Goal: Use online tool/utility: Utilize a website feature to perform a specific function

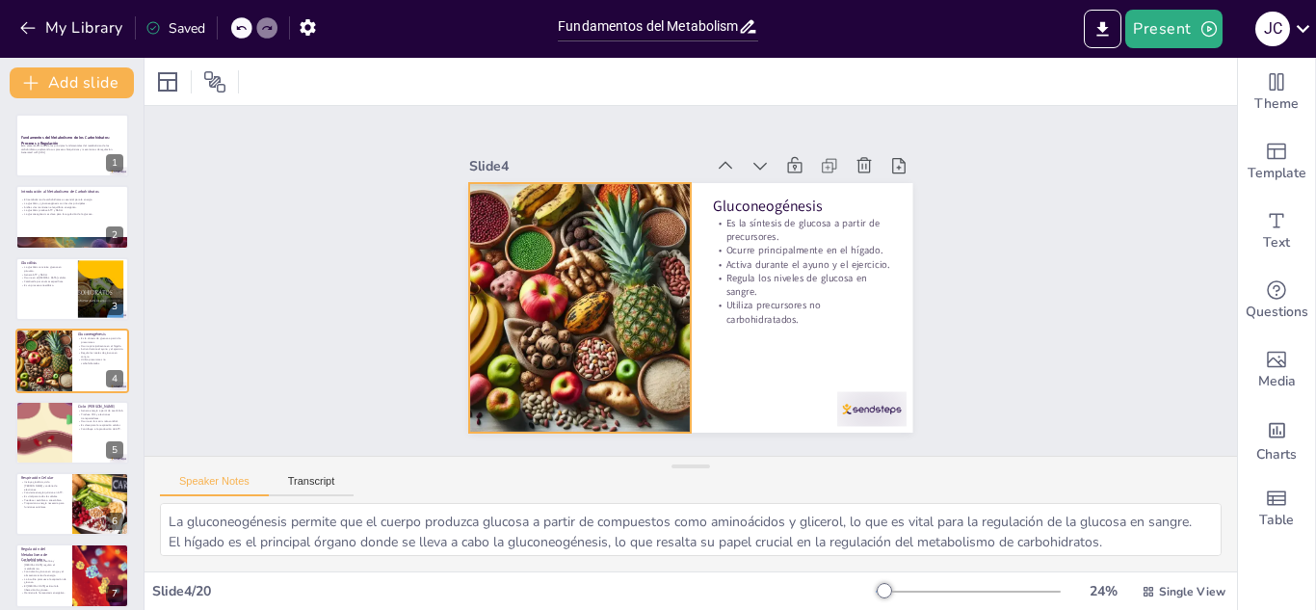
scroll to position [39, 0]
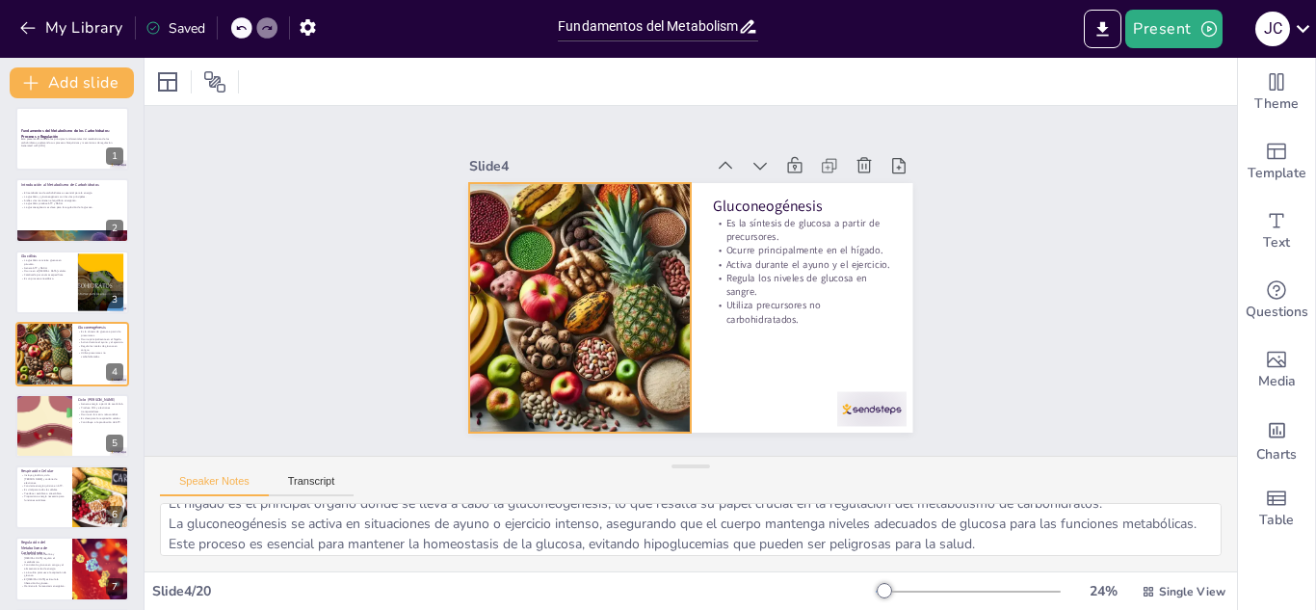
checkbox input "true"
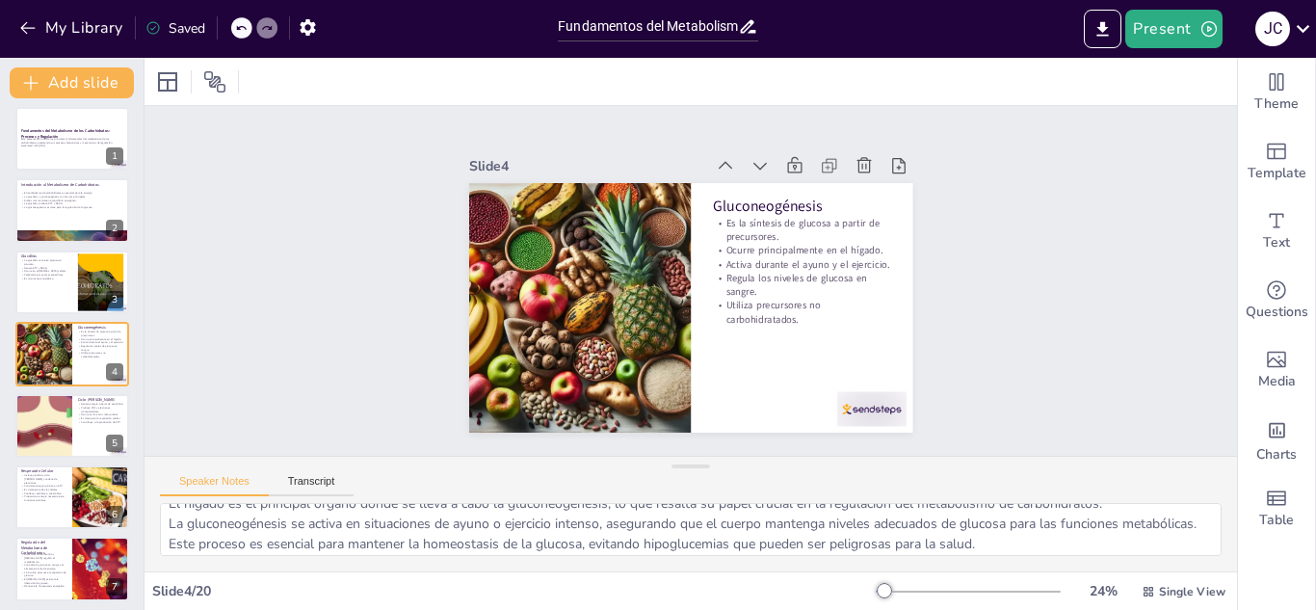
checkbox input "true"
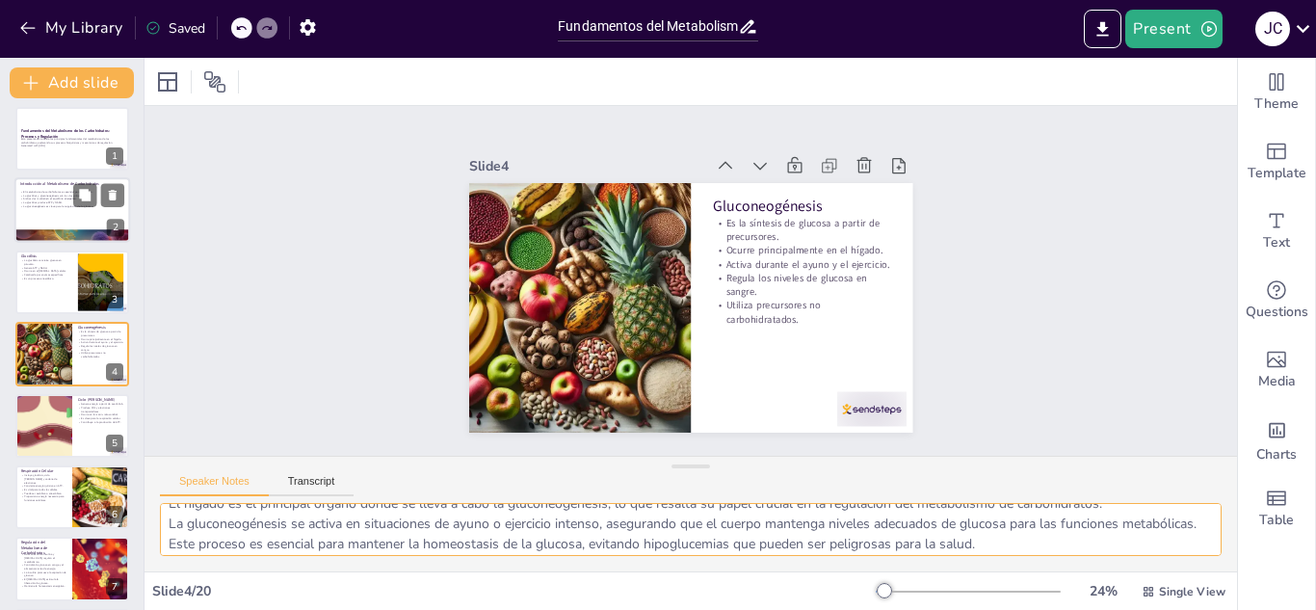
checkbox input "true"
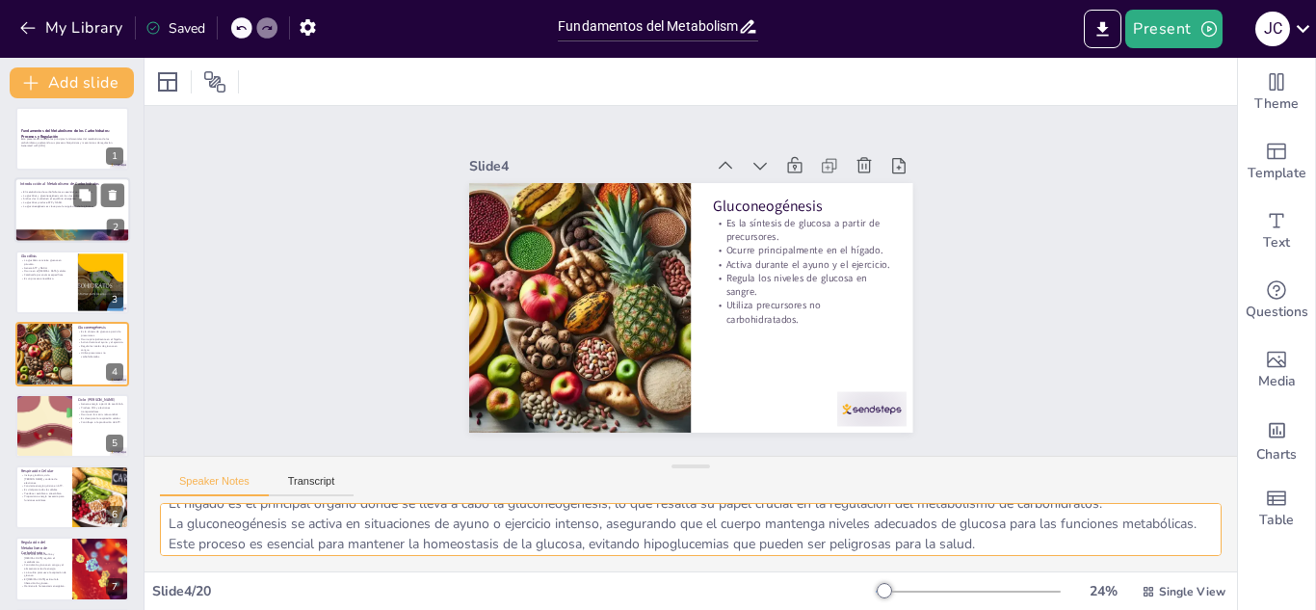
checkbox input "true"
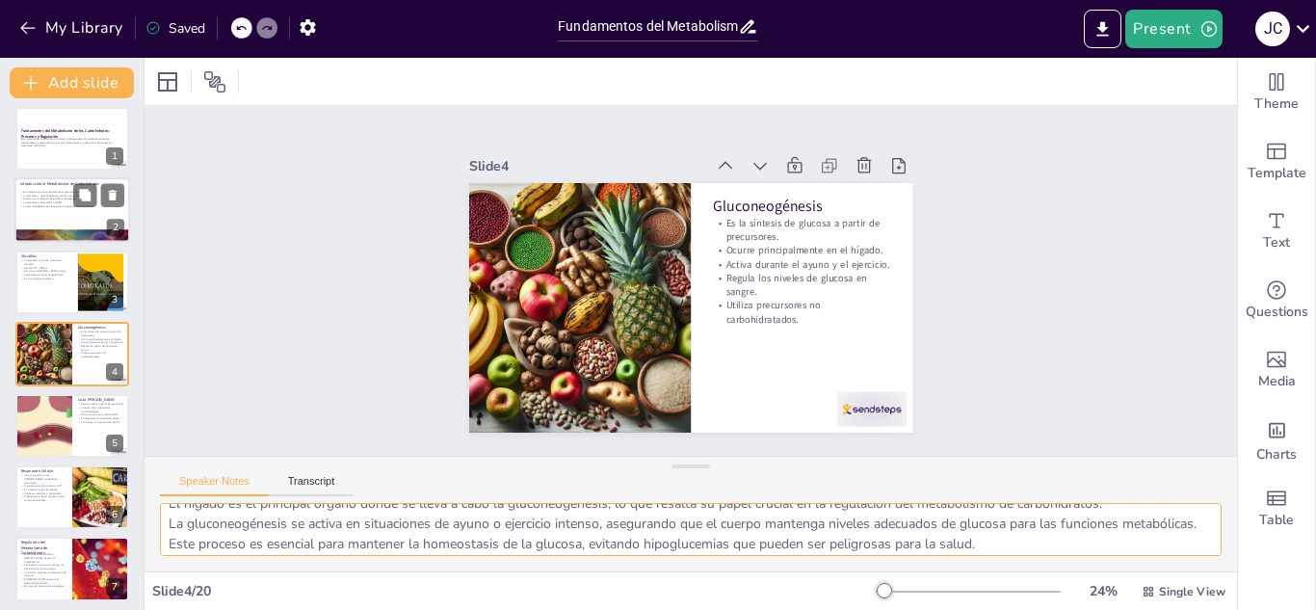
checkbox input "true"
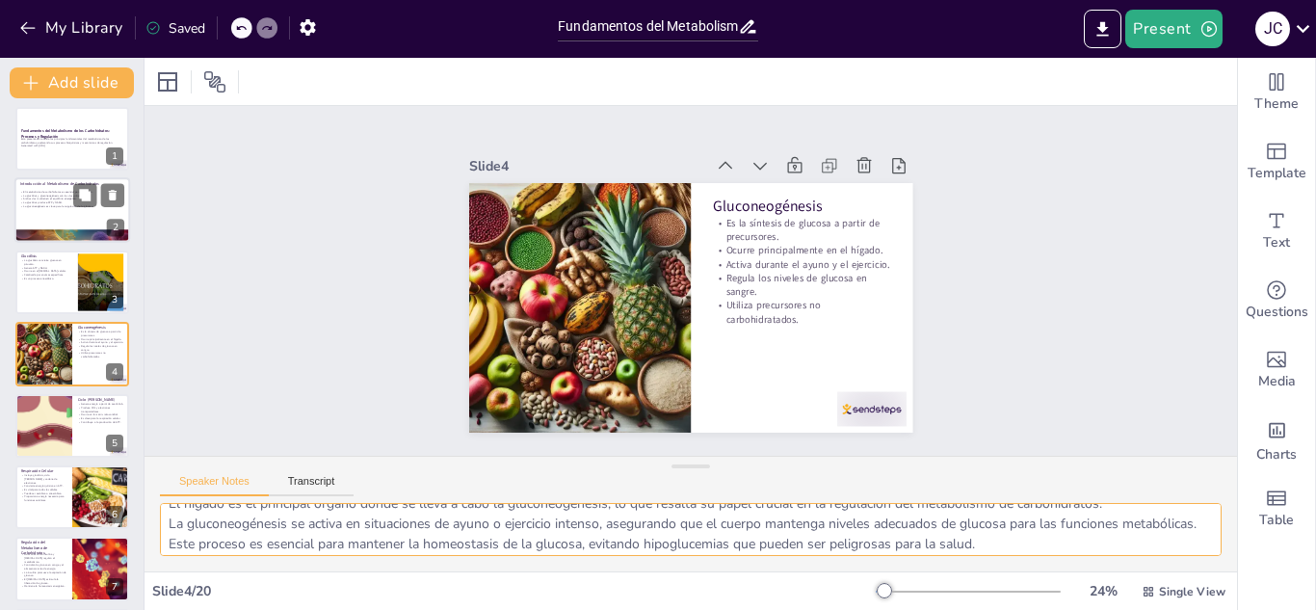
checkbox input "true"
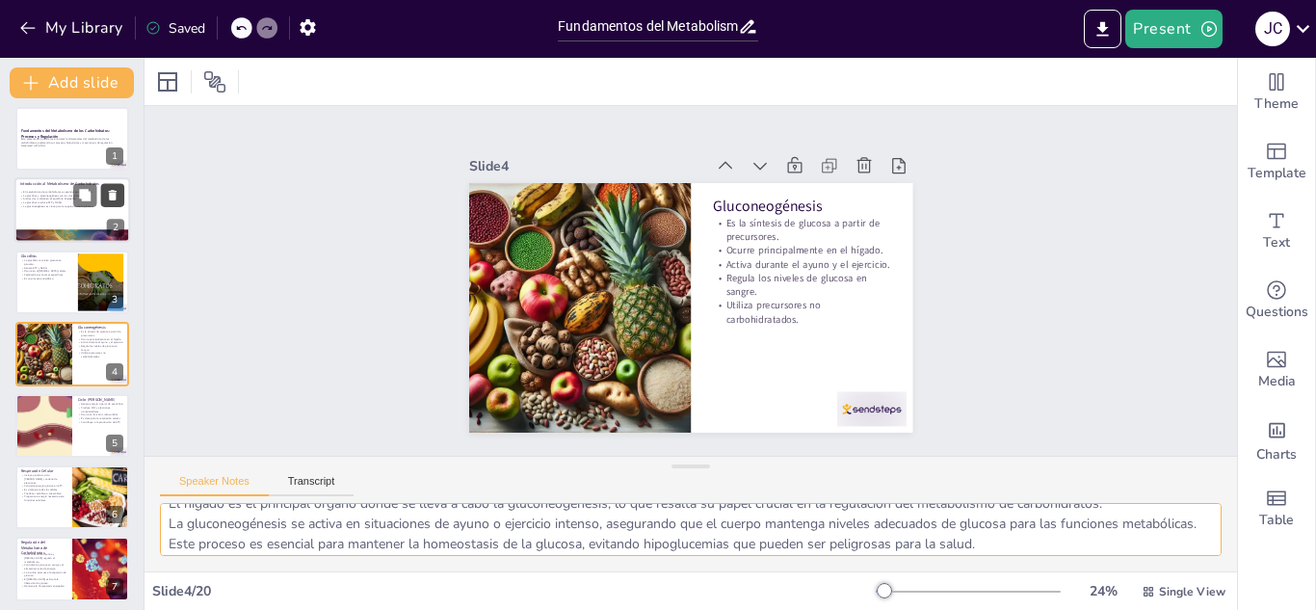
checkbox input "true"
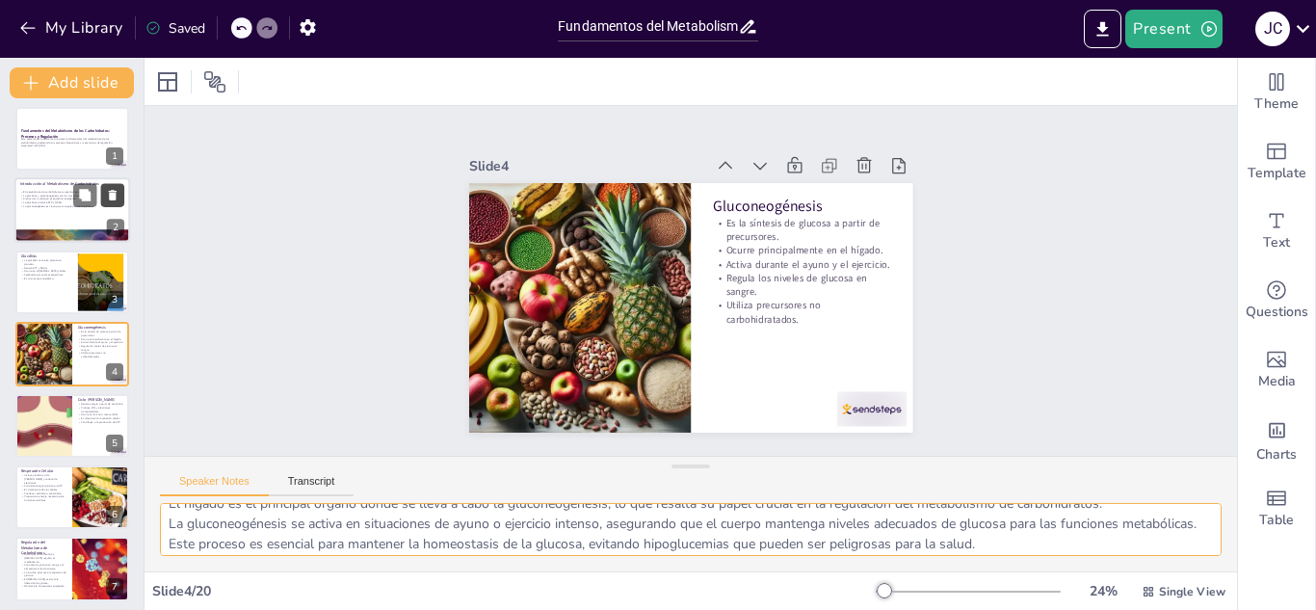
checkbox input "true"
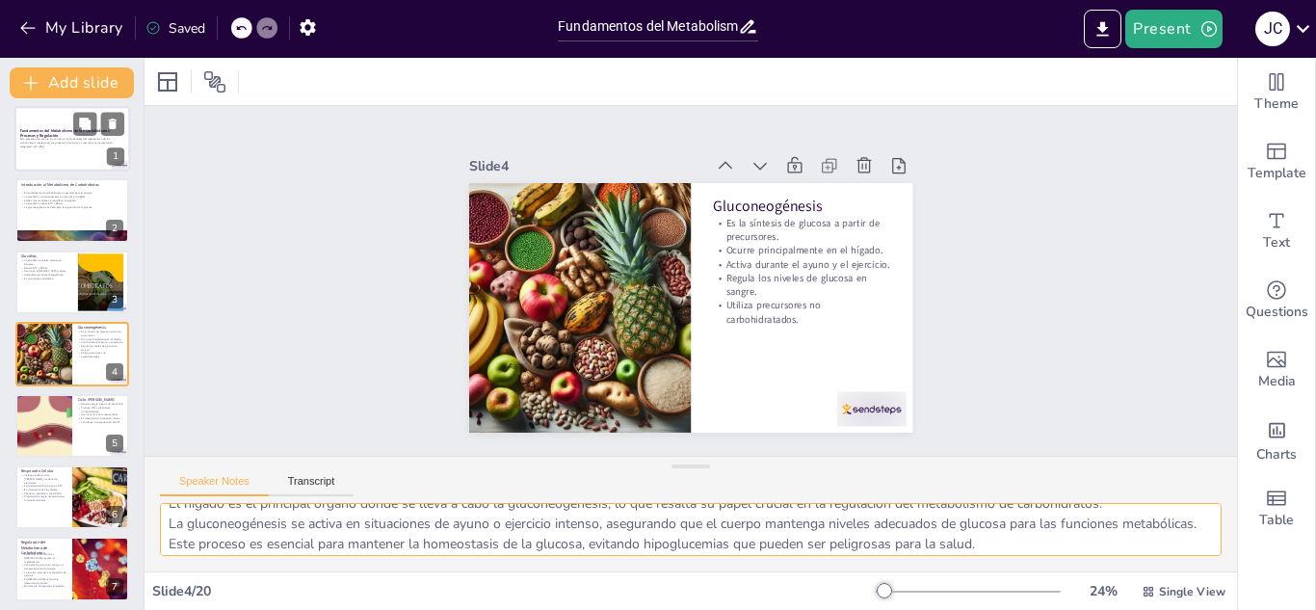
checkbox input "true"
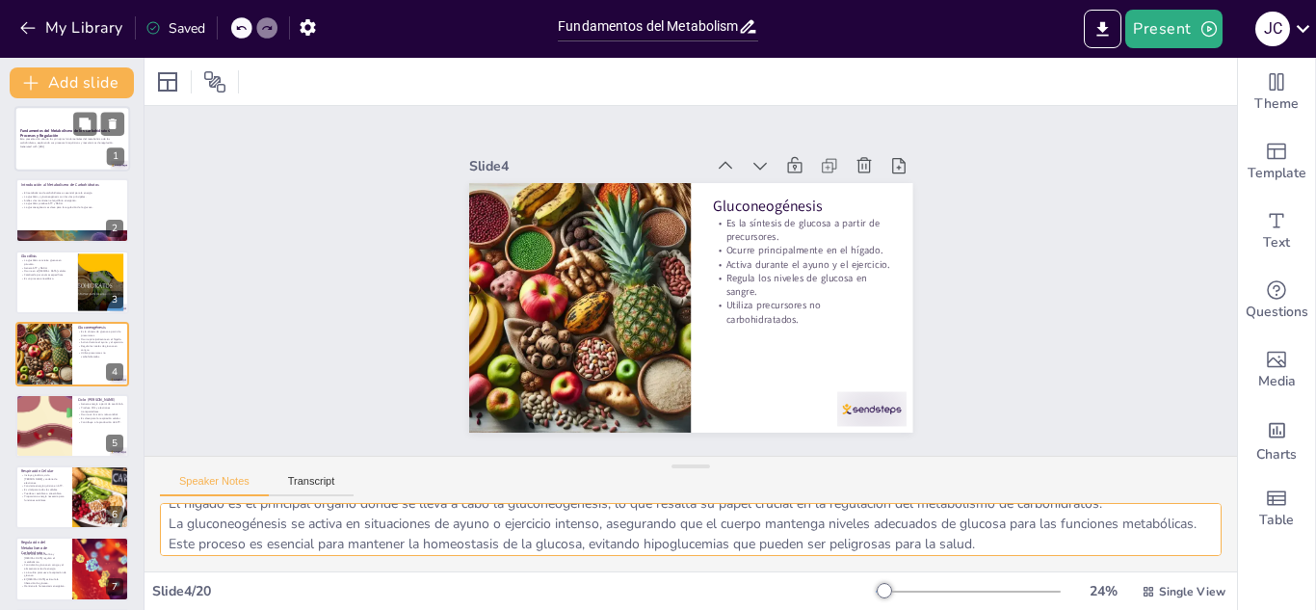
checkbox input "true"
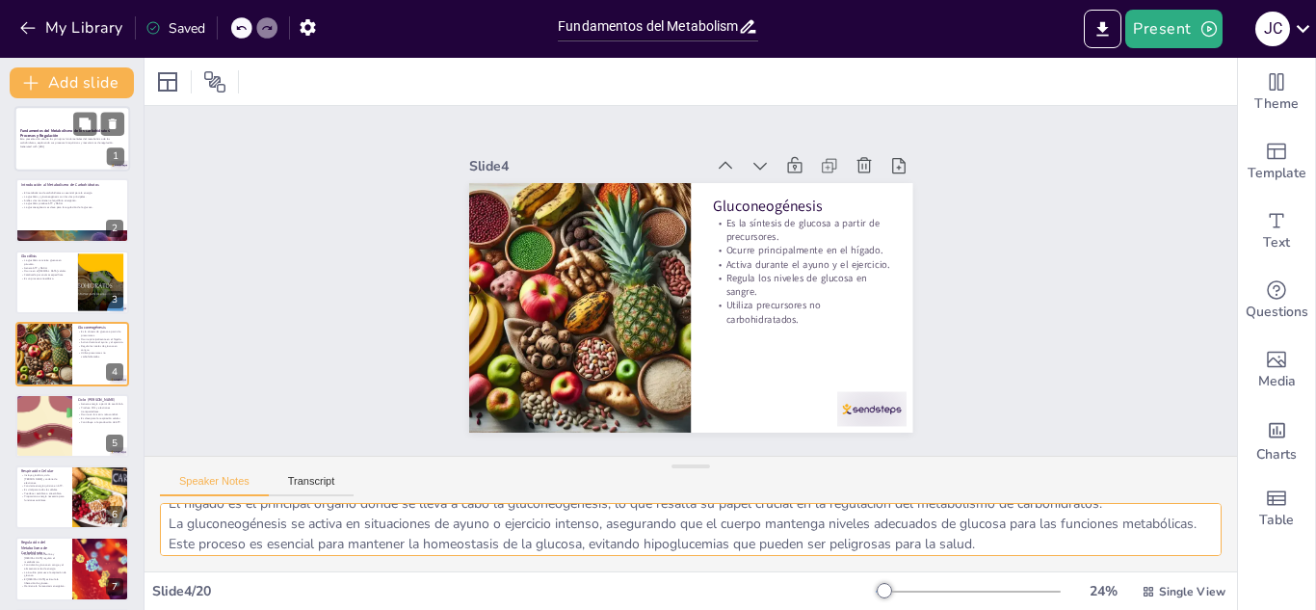
checkbox input "true"
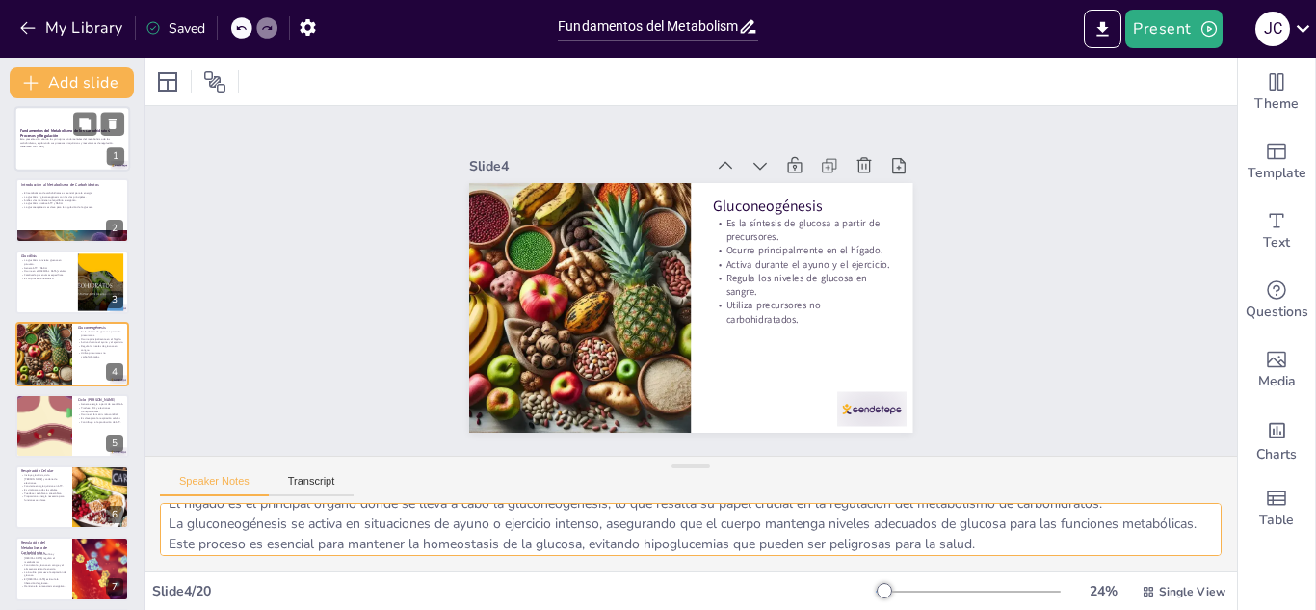
click at [56, 156] on div at bounding box center [72, 139] width 116 height 66
checkbox input "true"
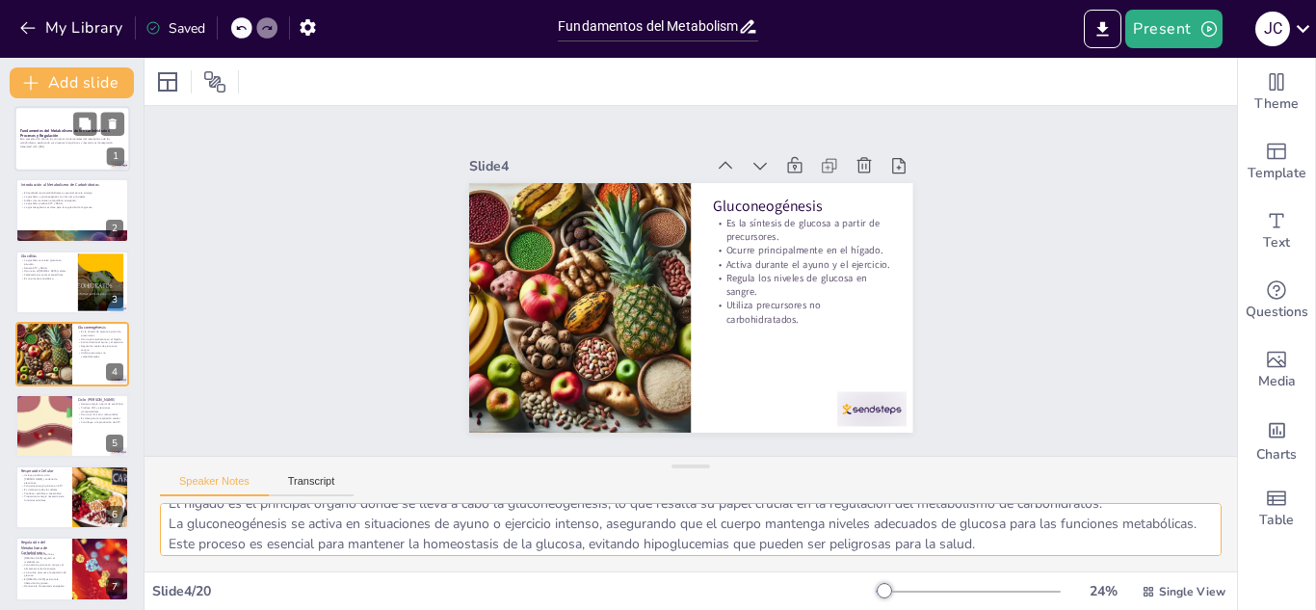
checkbox input "true"
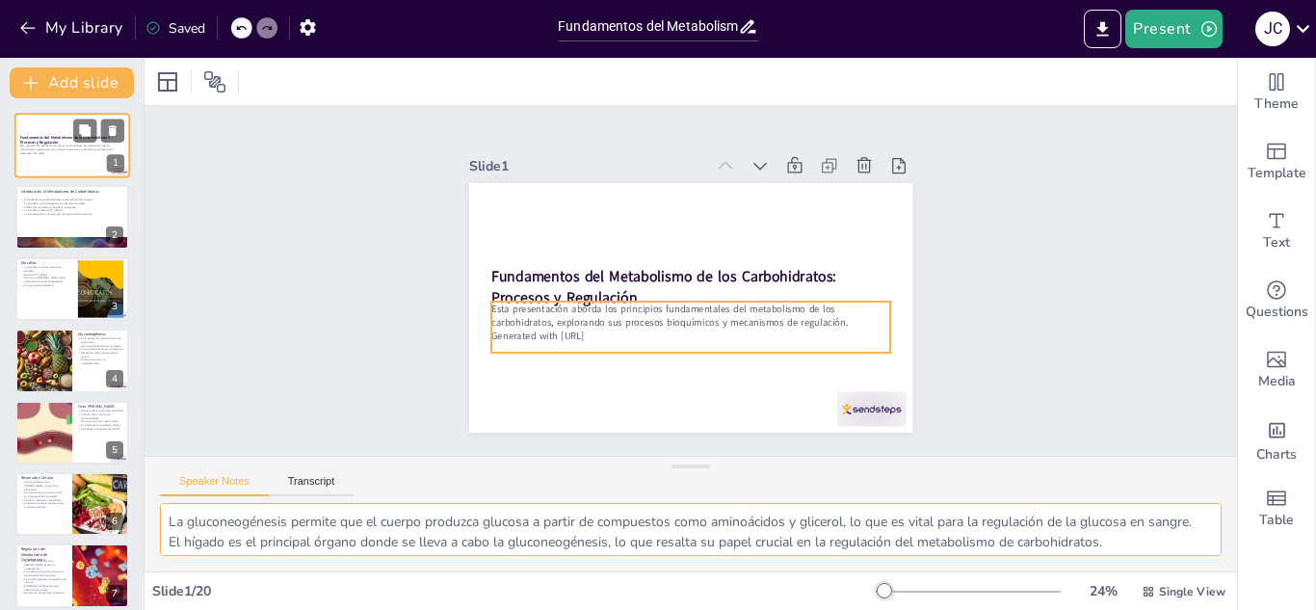
checkbox input "true"
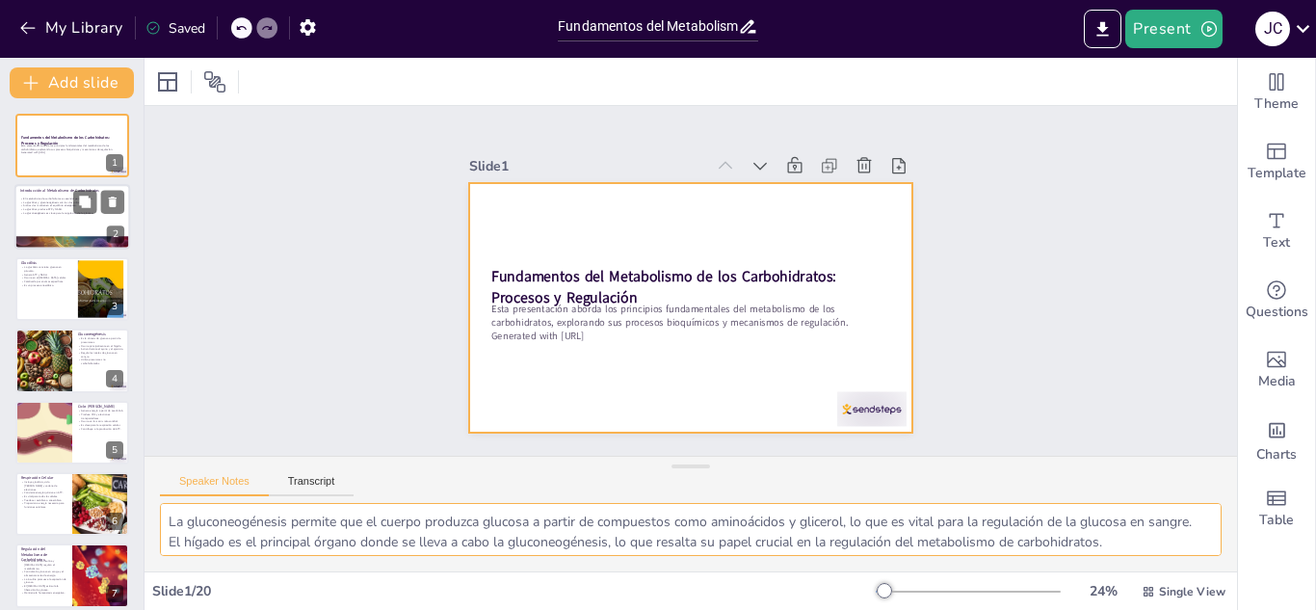
checkbox input "true"
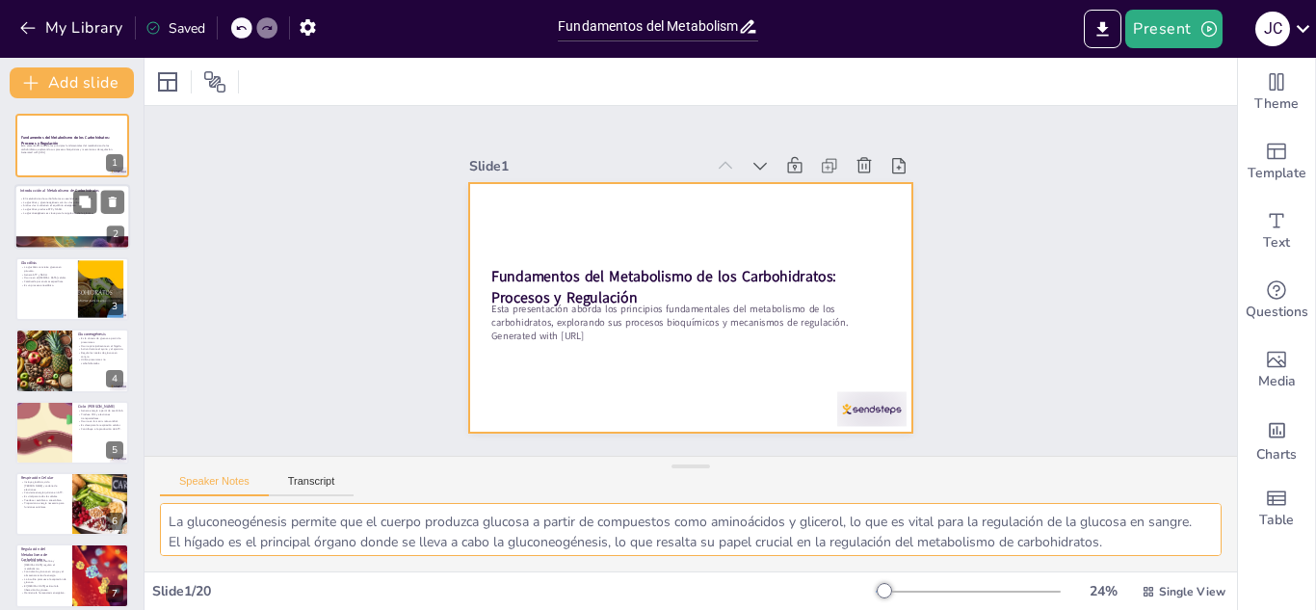
checkbox input "true"
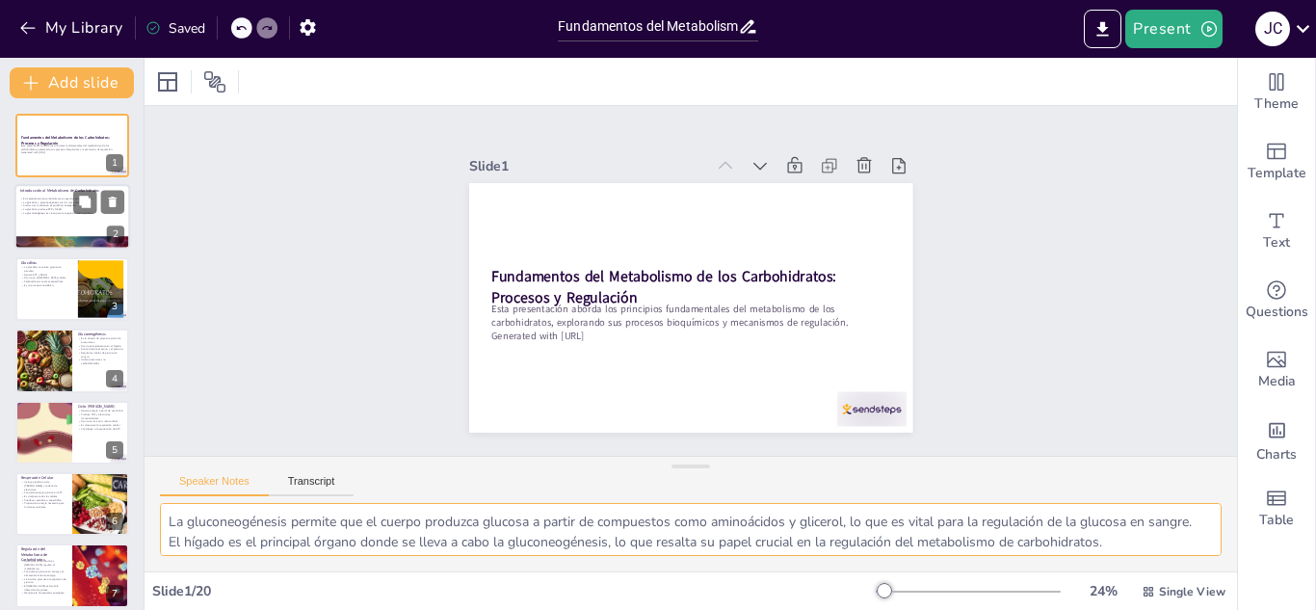
checkbox input "true"
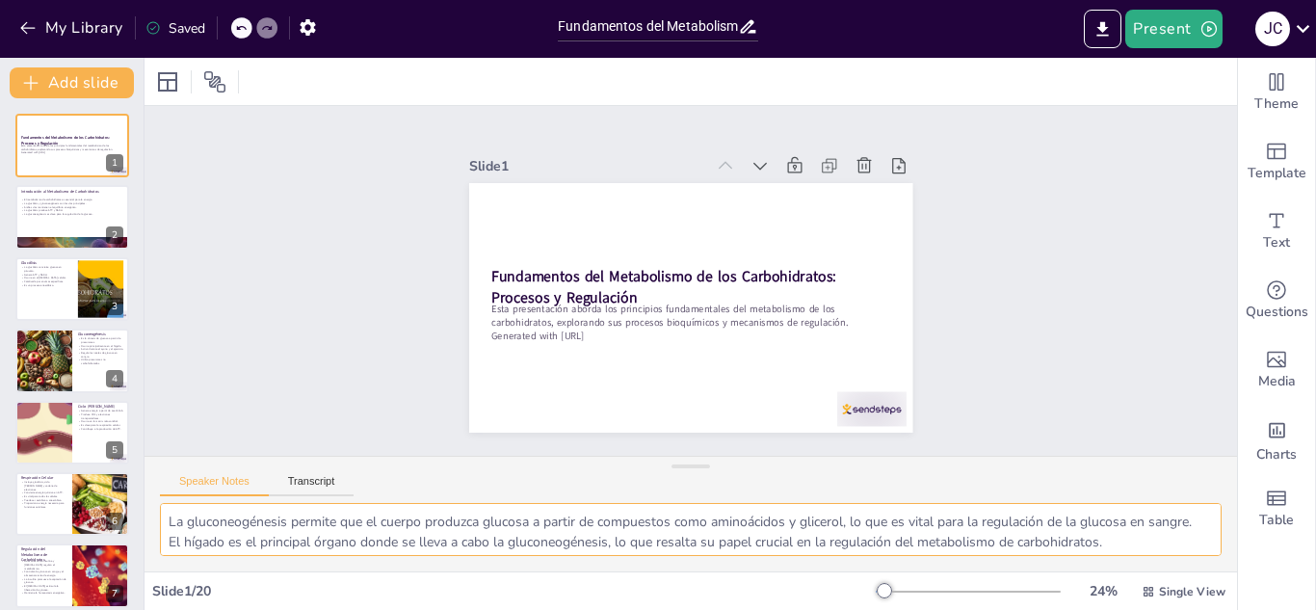
checkbox input "true"
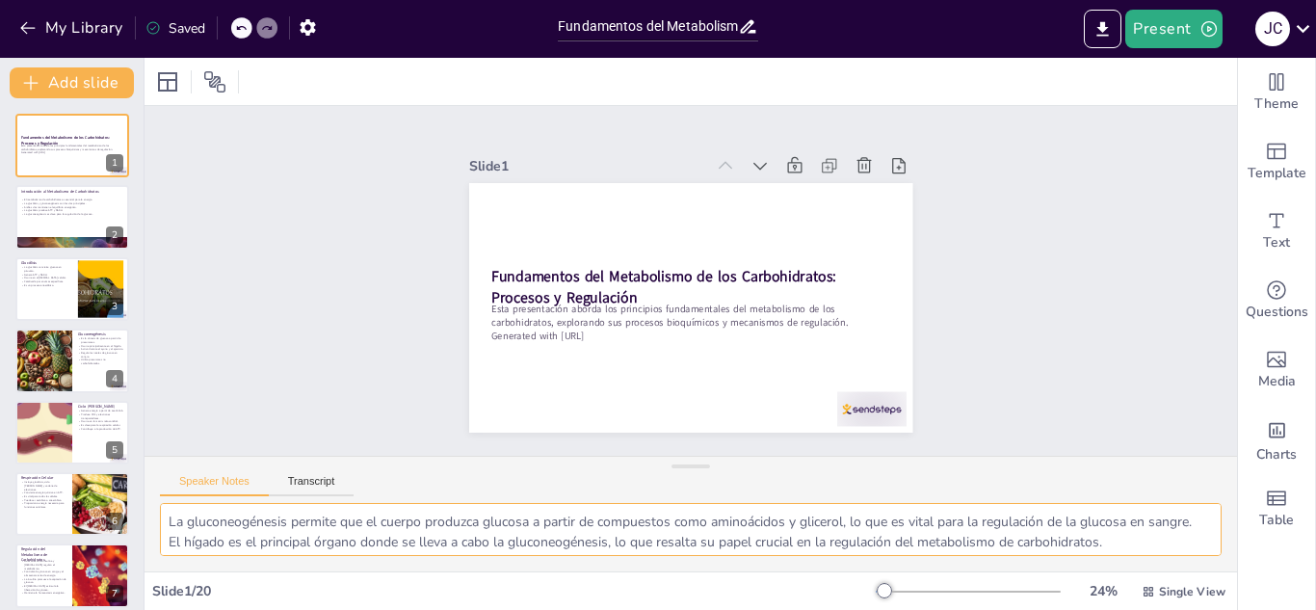
checkbox input "true"
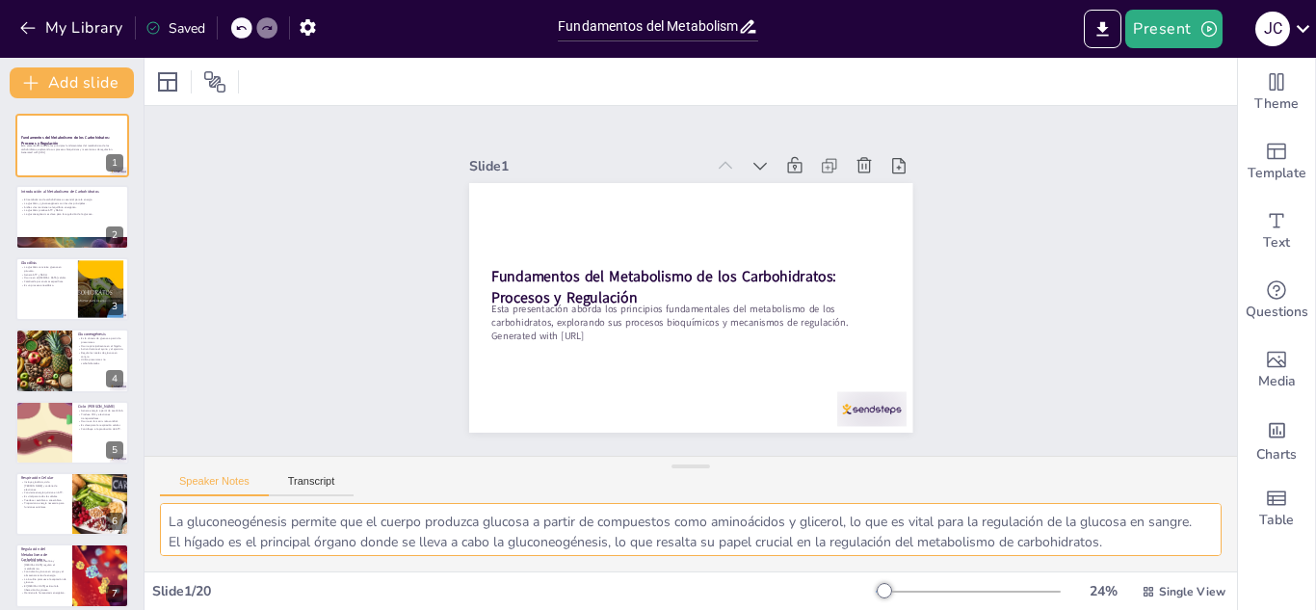
checkbox input "true"
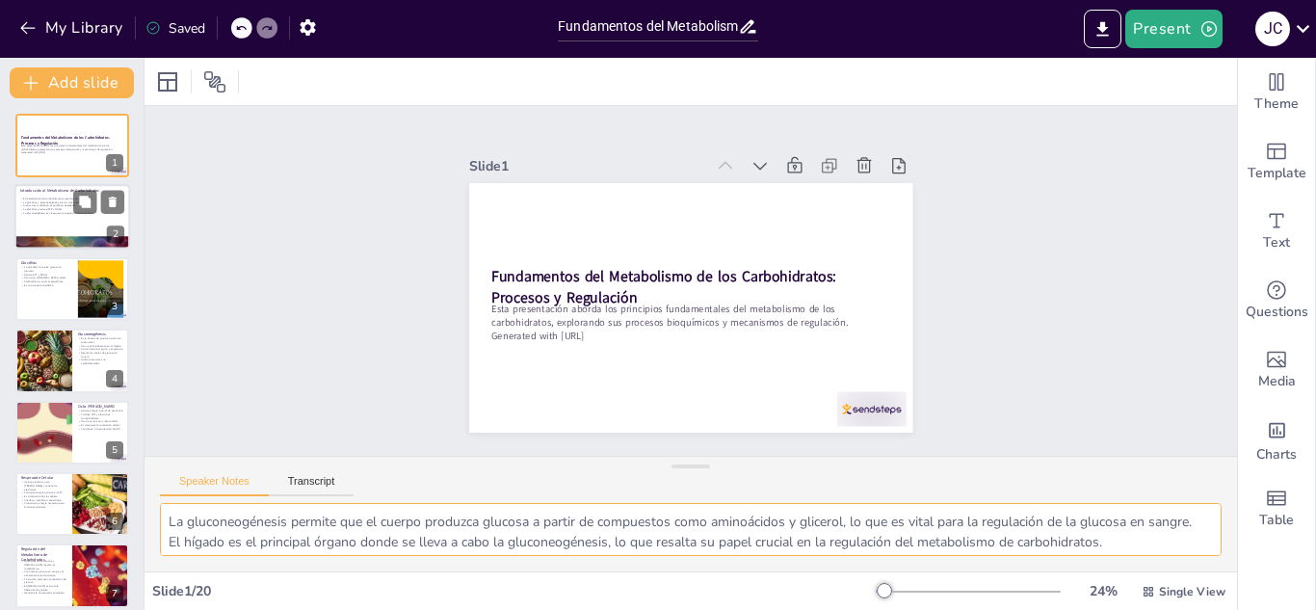
checkbox input "true"
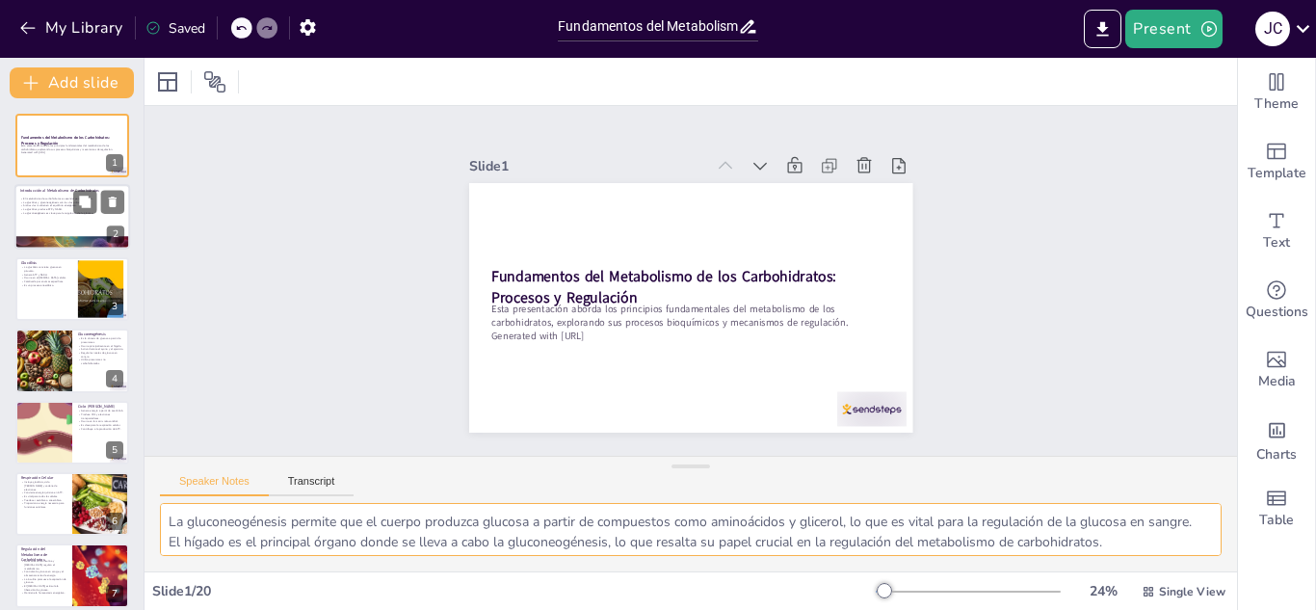
checkbox input "true"
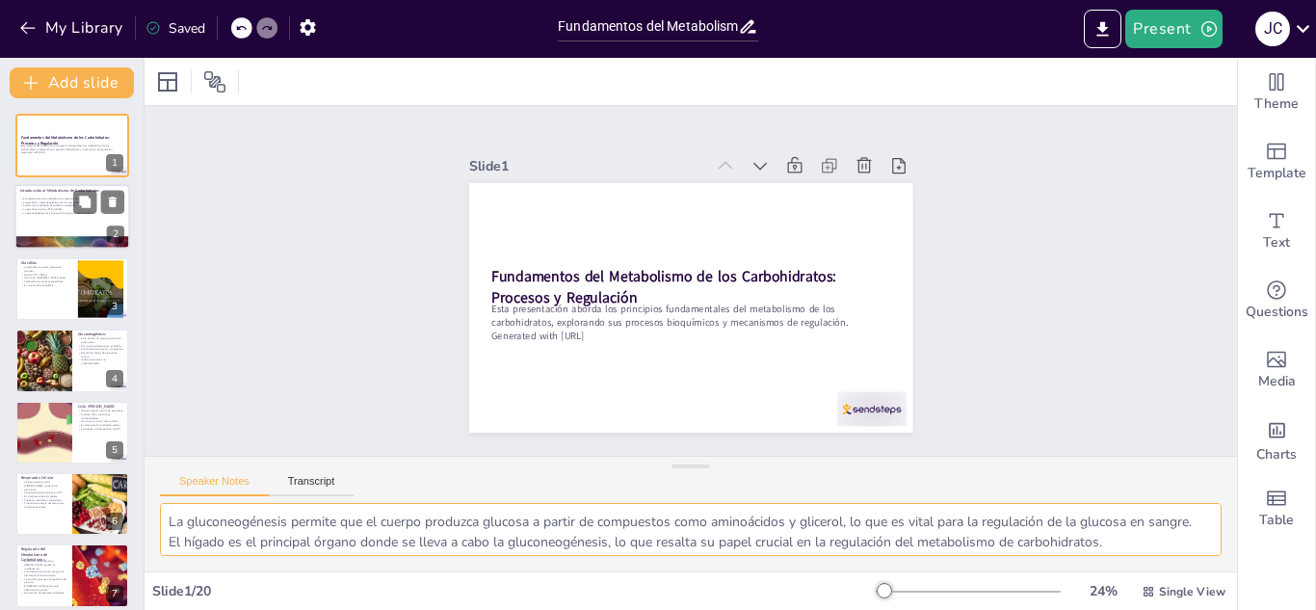
click at [49, 215] on div at bounding box center [72, 218] width 116 height 66
checkbox input "true"
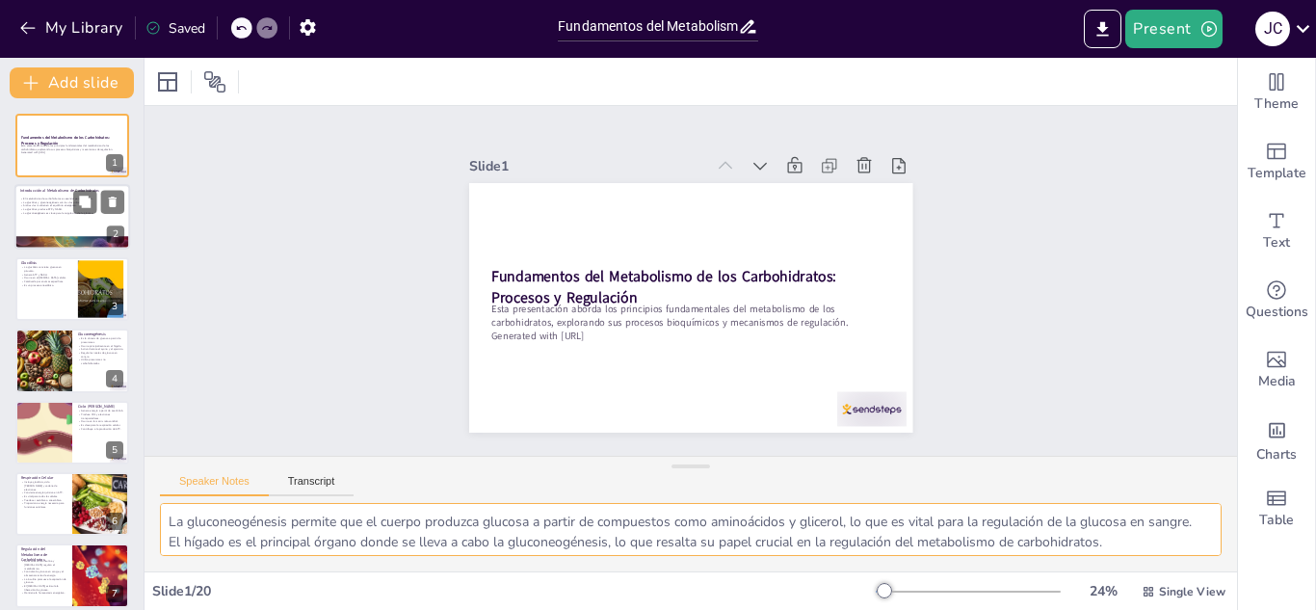
checkbox input "true"
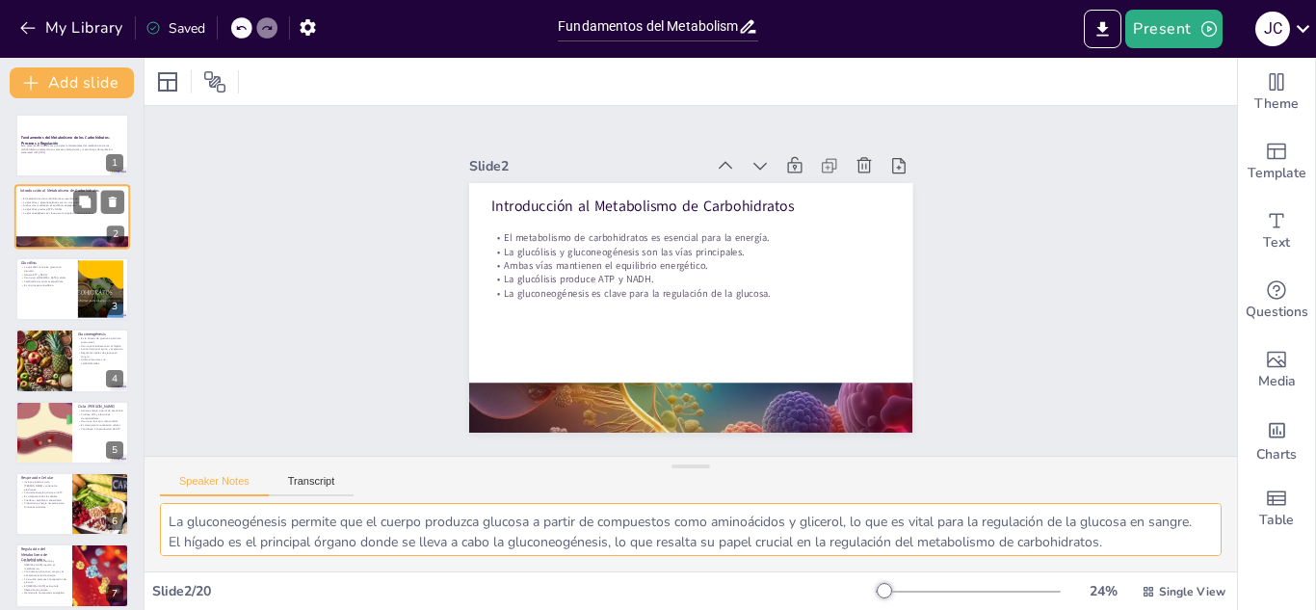
checkbox input "true"
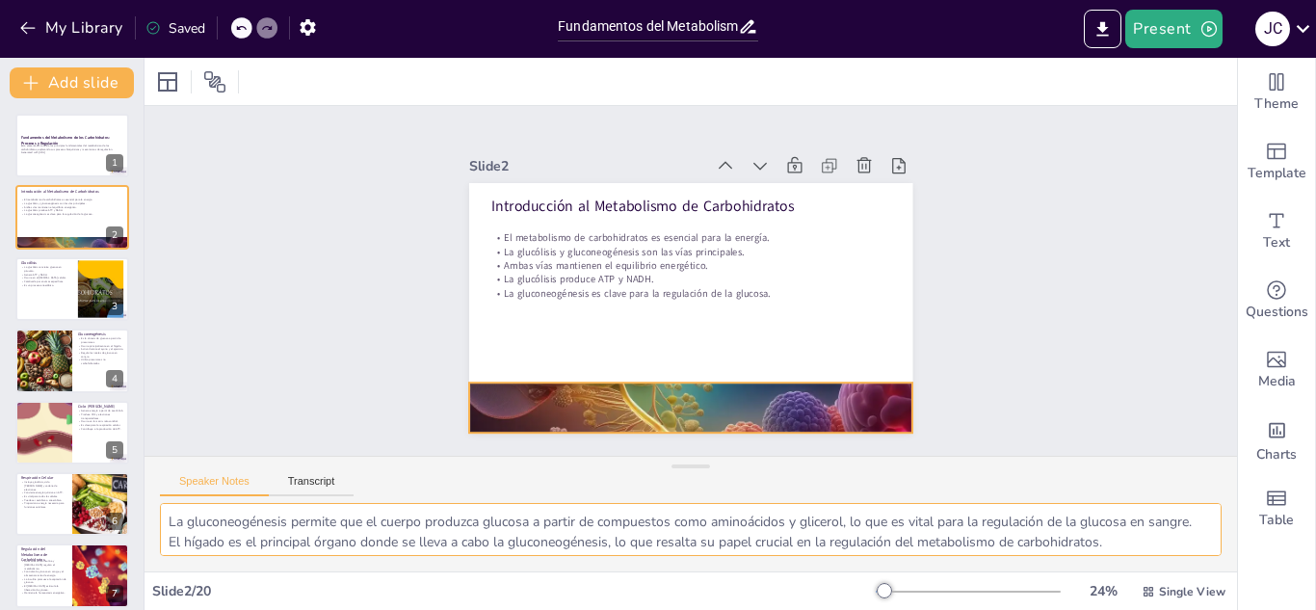
checkbox input "true"
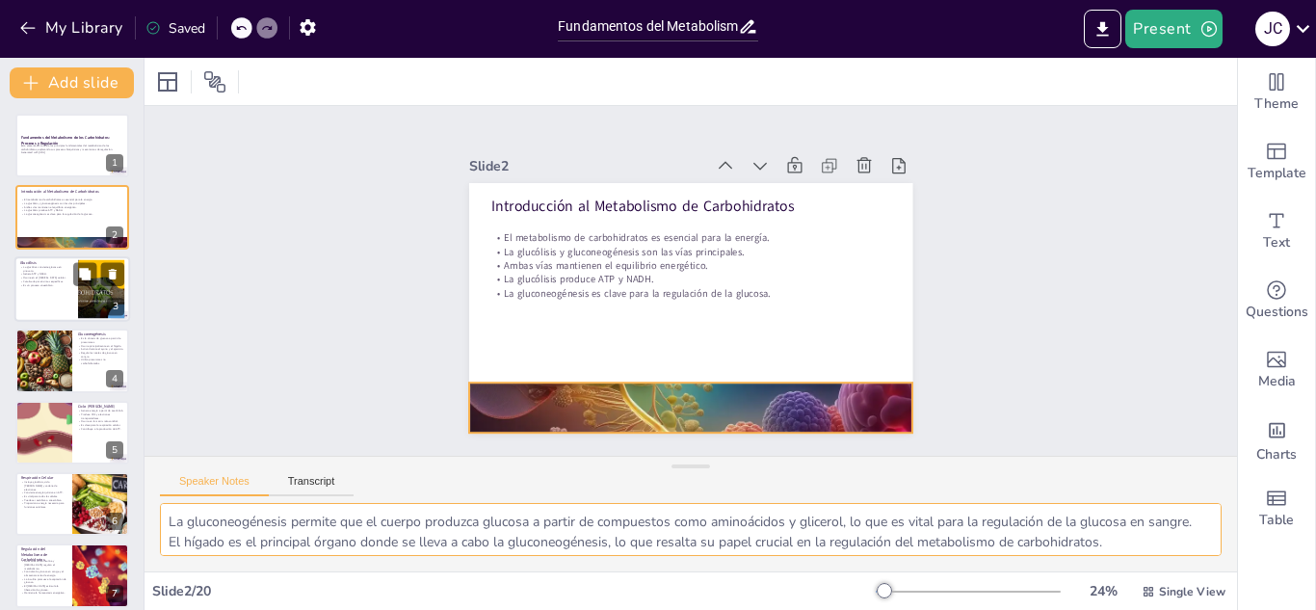
checkbox input "true"
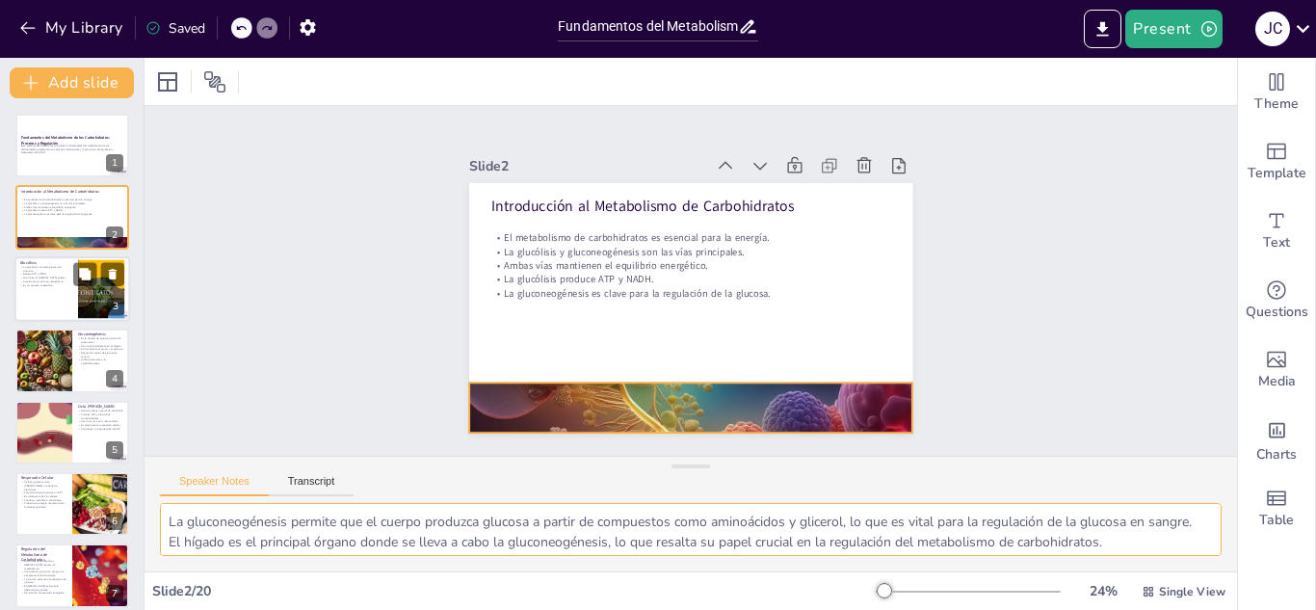
checkbox input "true"
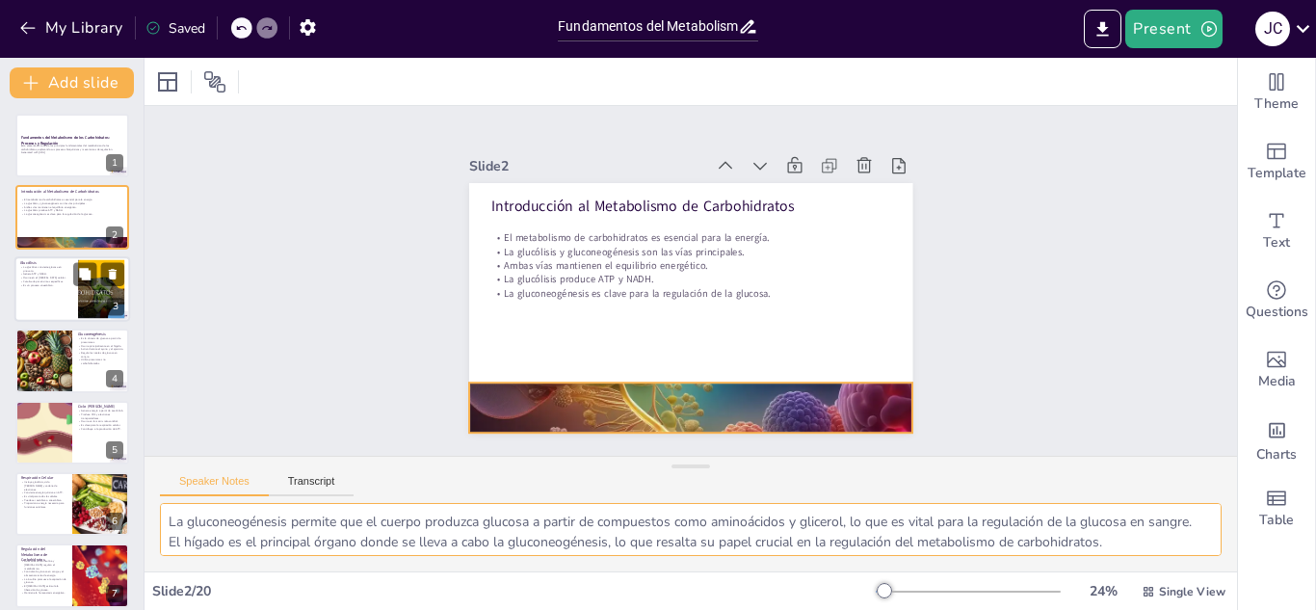
checkbox input "true"
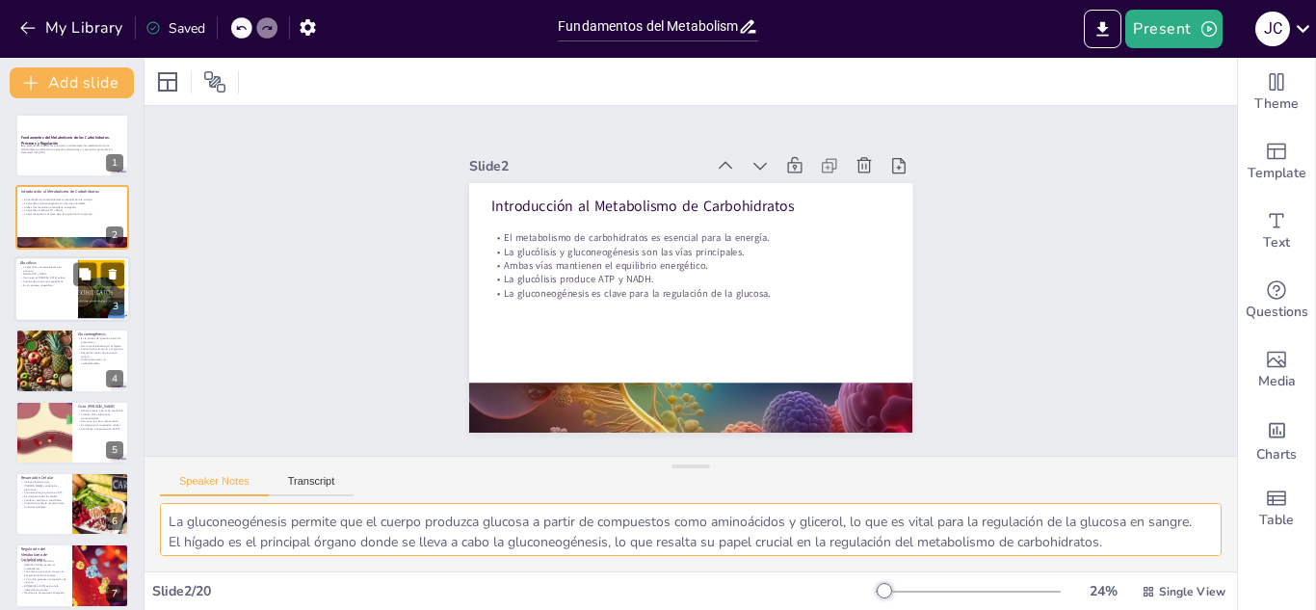
checkbox input "true"
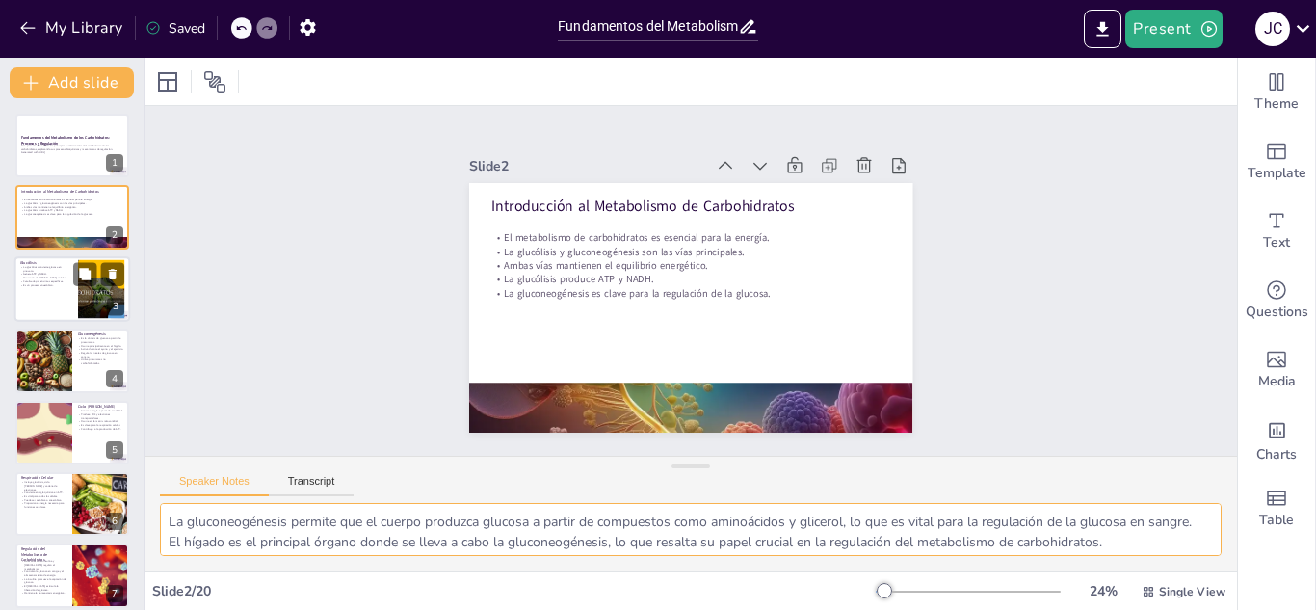
checkbox input "true"
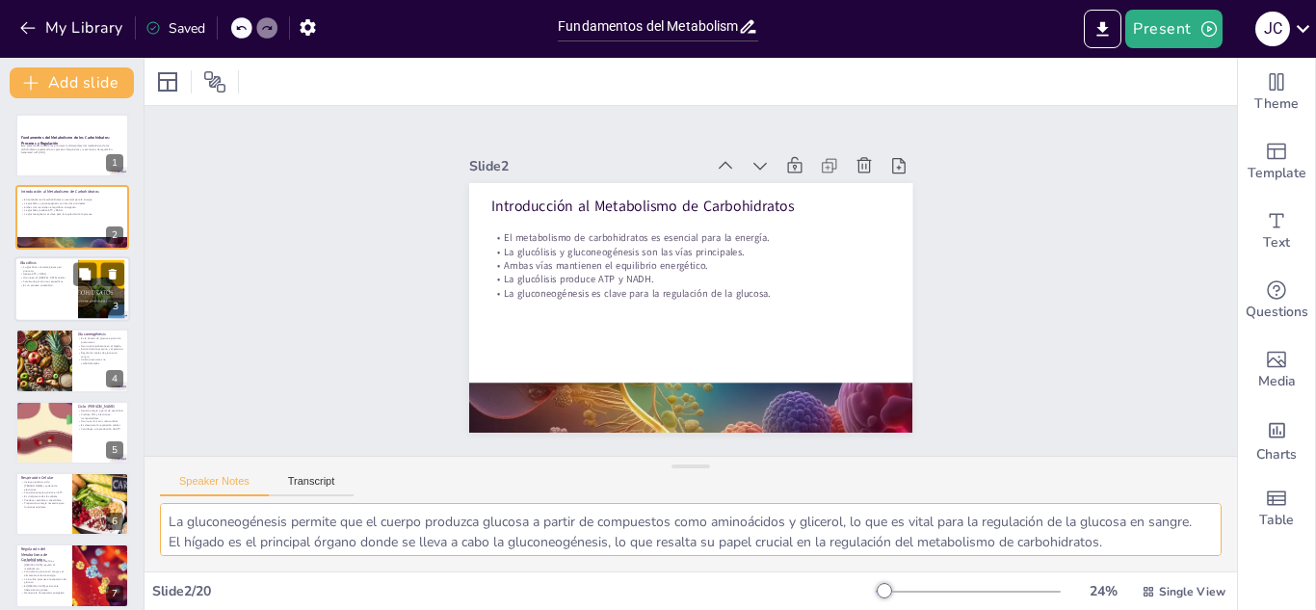
checkbox input "true"
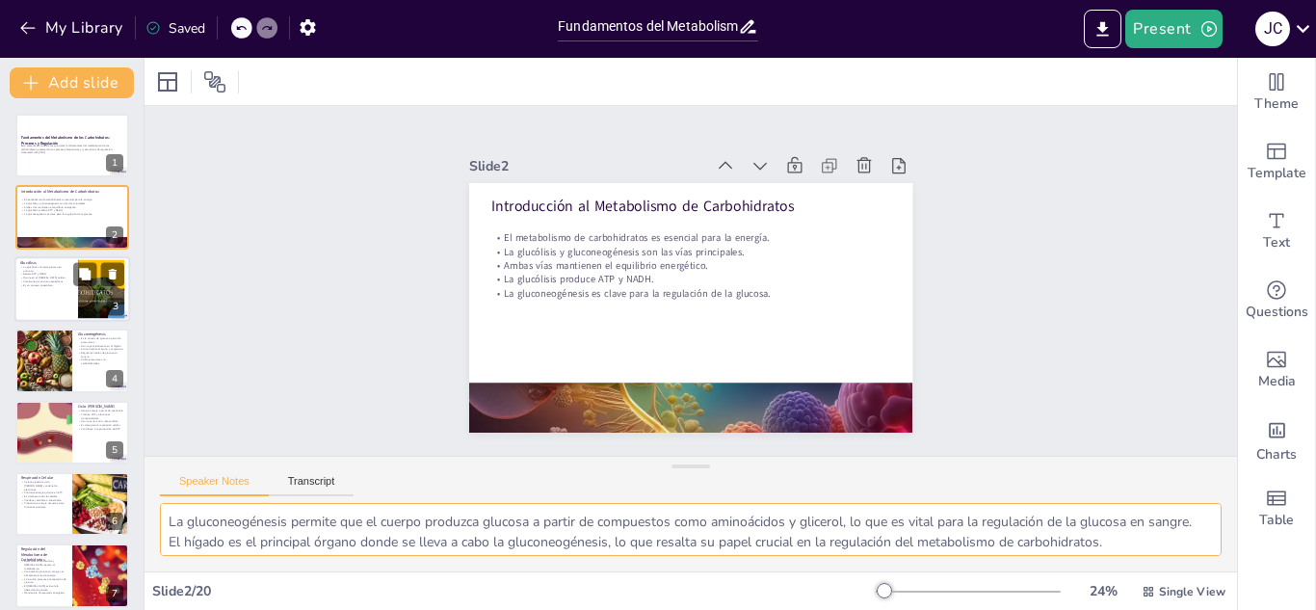
click at [28, 292] on div at bounding box center [72, 289] width 116 height 66
checkbox input "true"
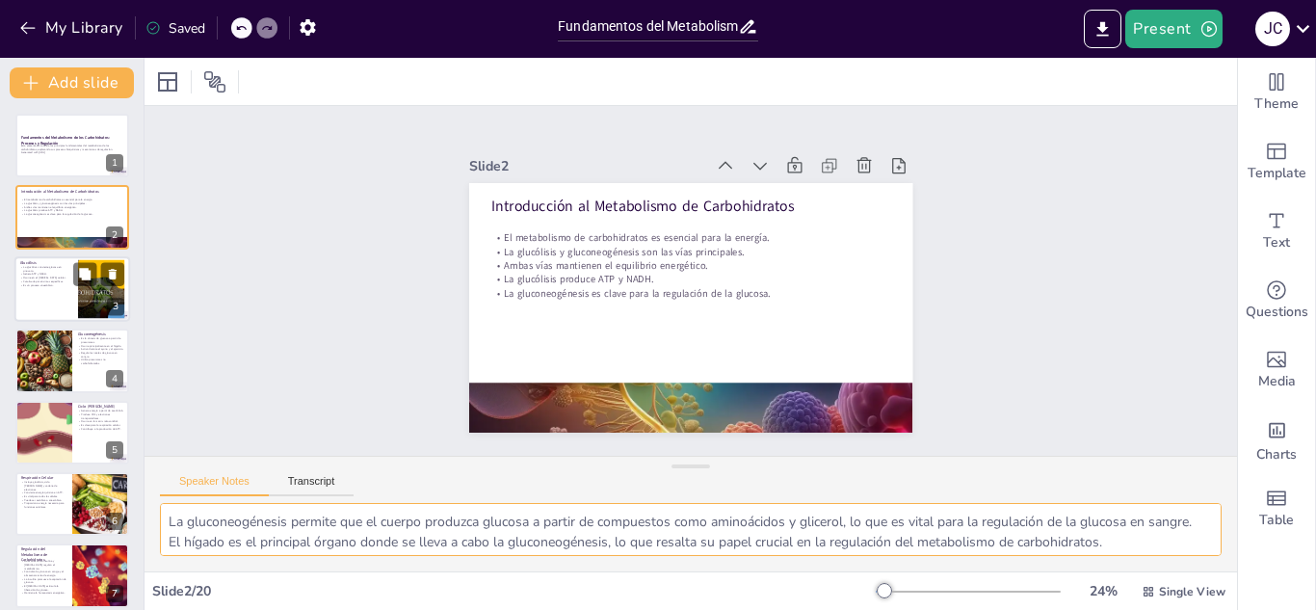
checkbox input "true"
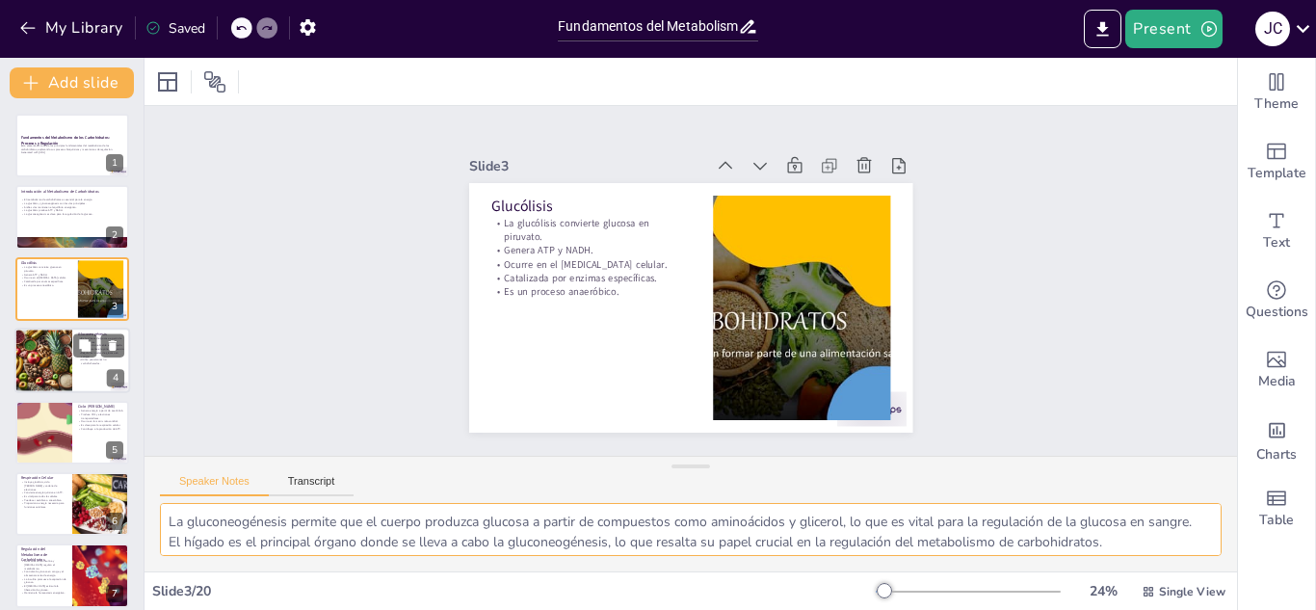
checkbox input "true"
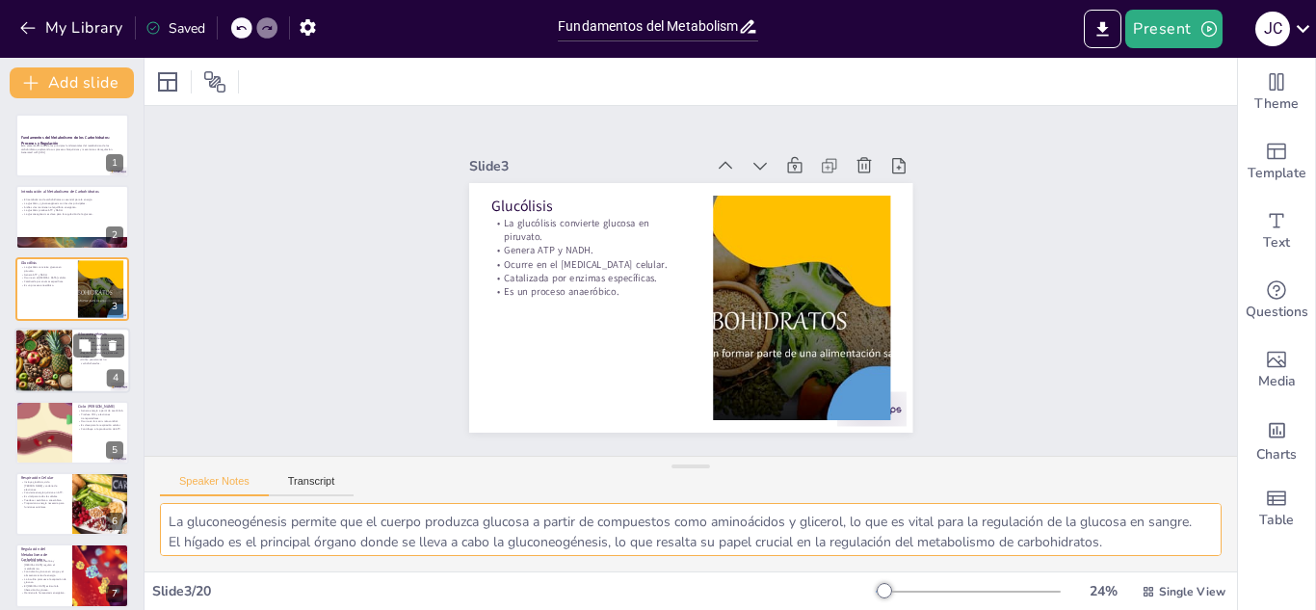
checkbox input "true"
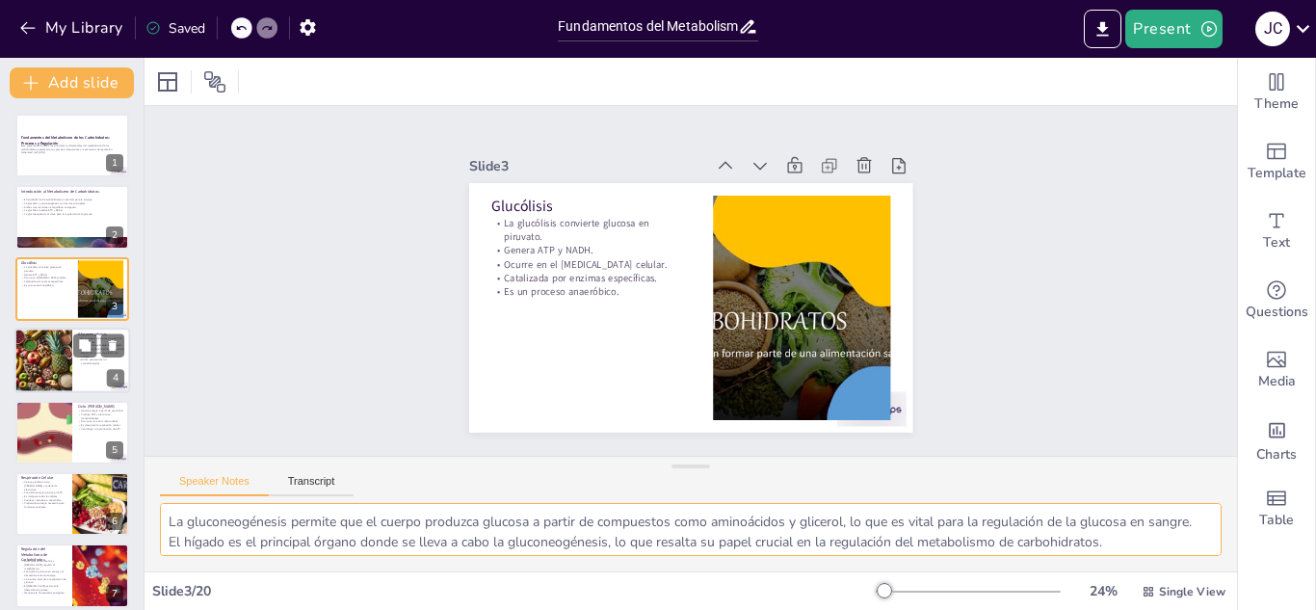
click at [39, 366] on div at bounding box center [44, 361] width 115 height 66
checkbox input "true"
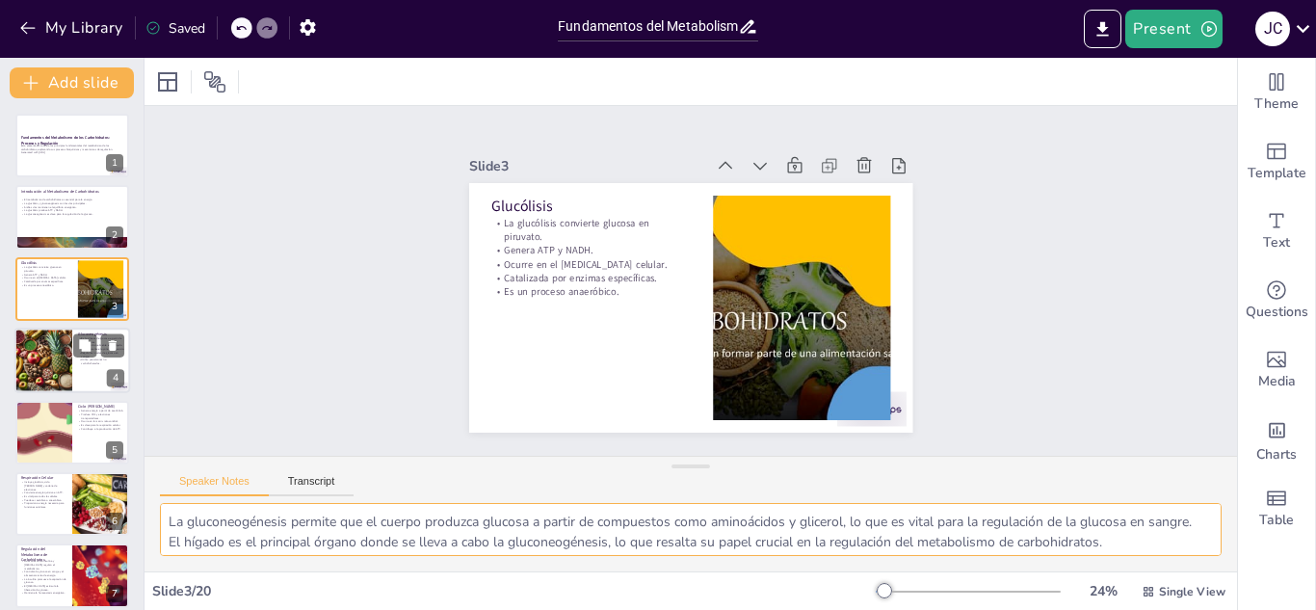
checkbox input "true"
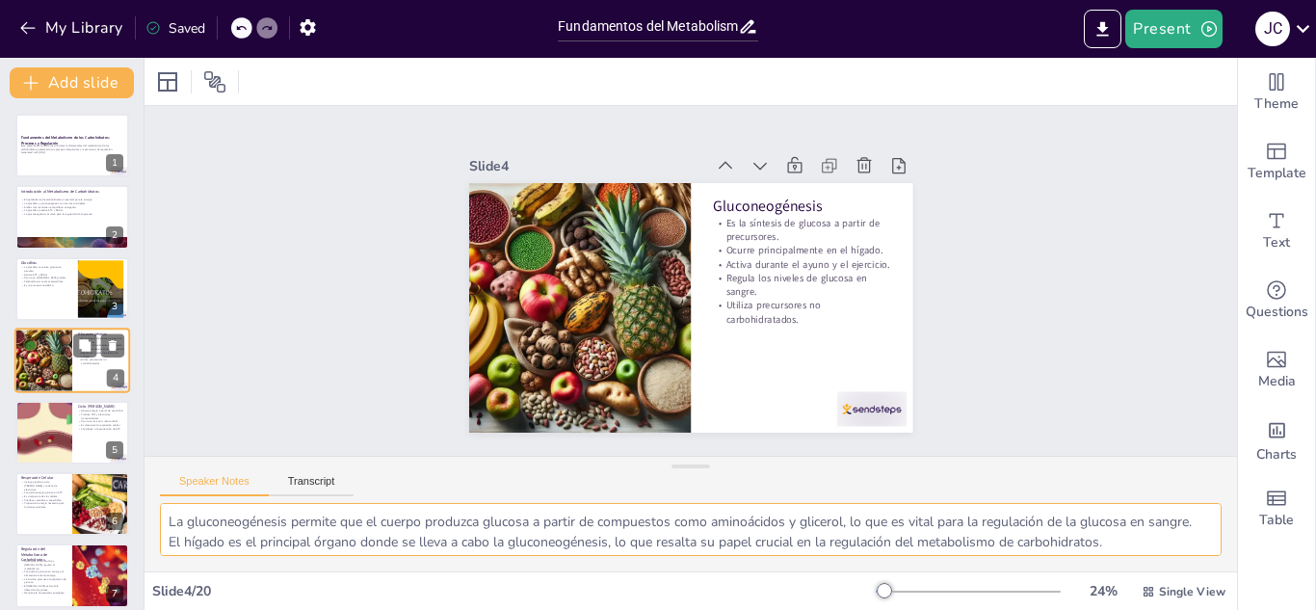
scroll to position [7, 0]
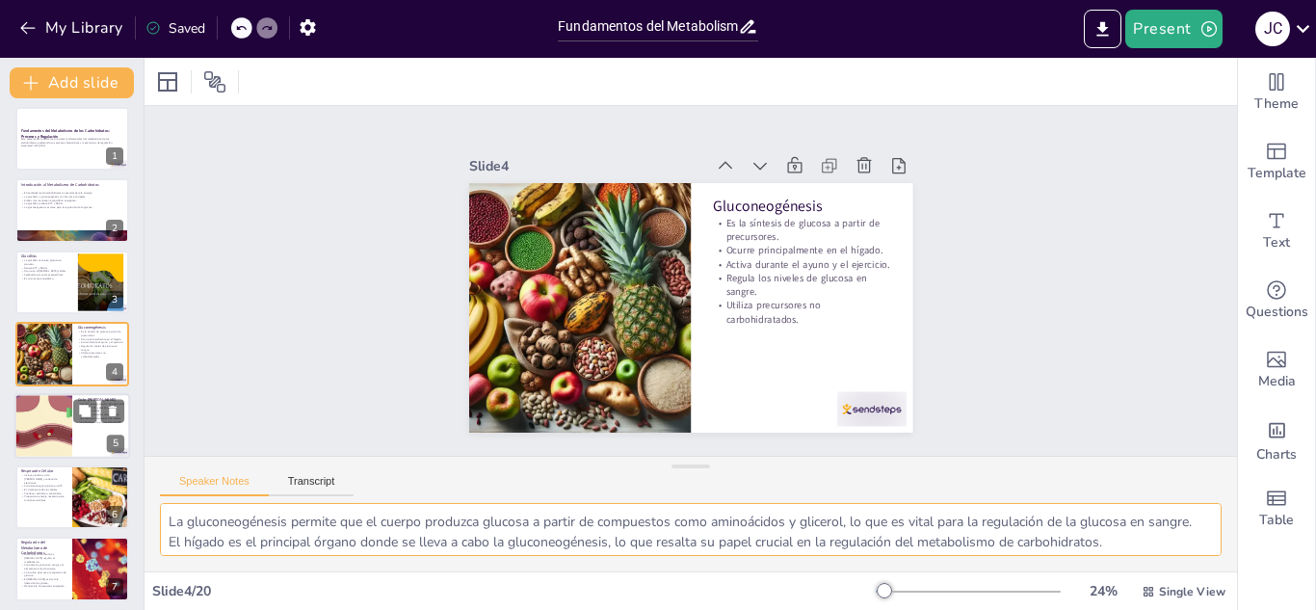
checkbox input "true"
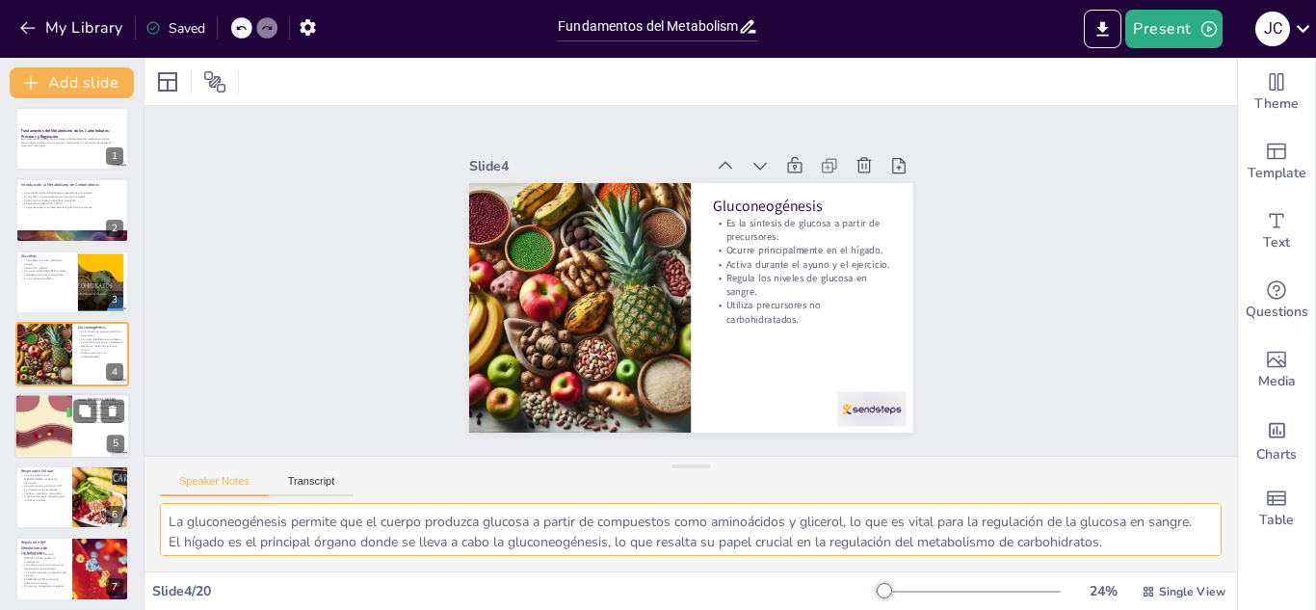
checkbox input "true"
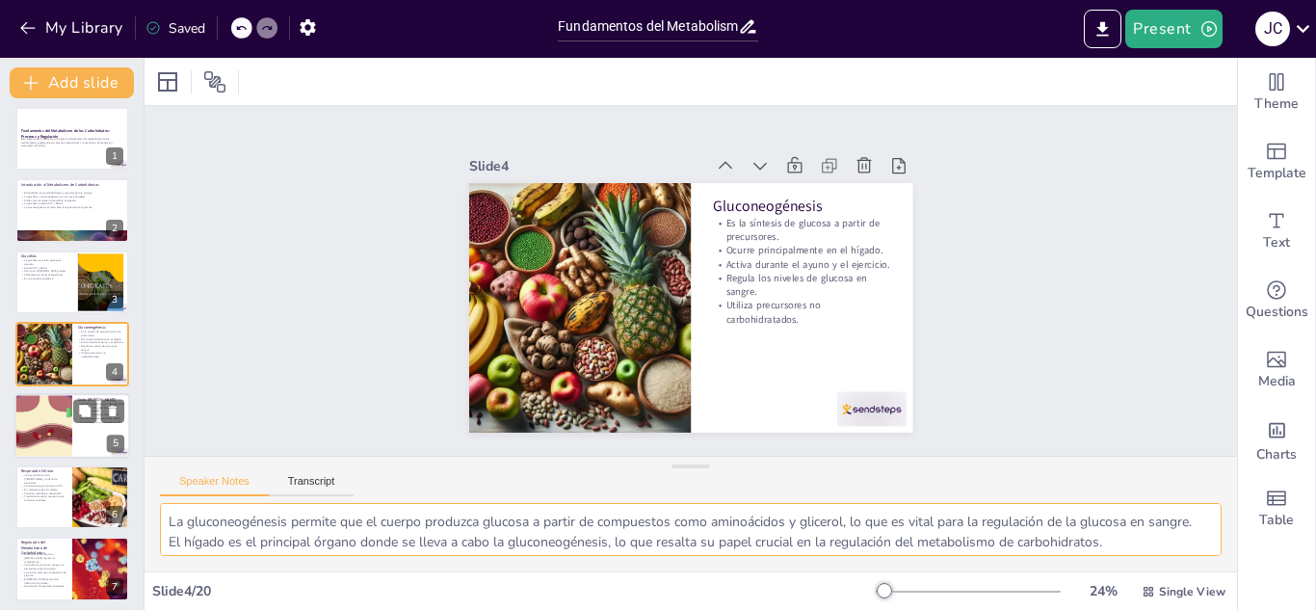
checkbox input "true"
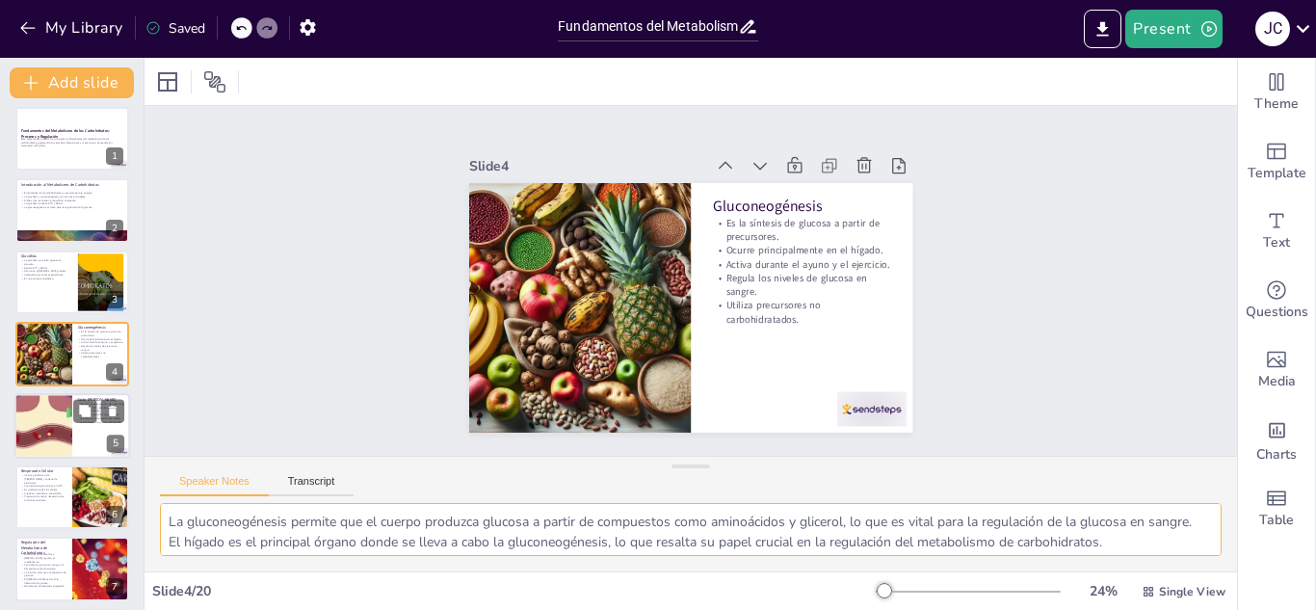
click at [46, 422] on div at bounding box center [44, 426] width 116 height 66
checkbox input "true"
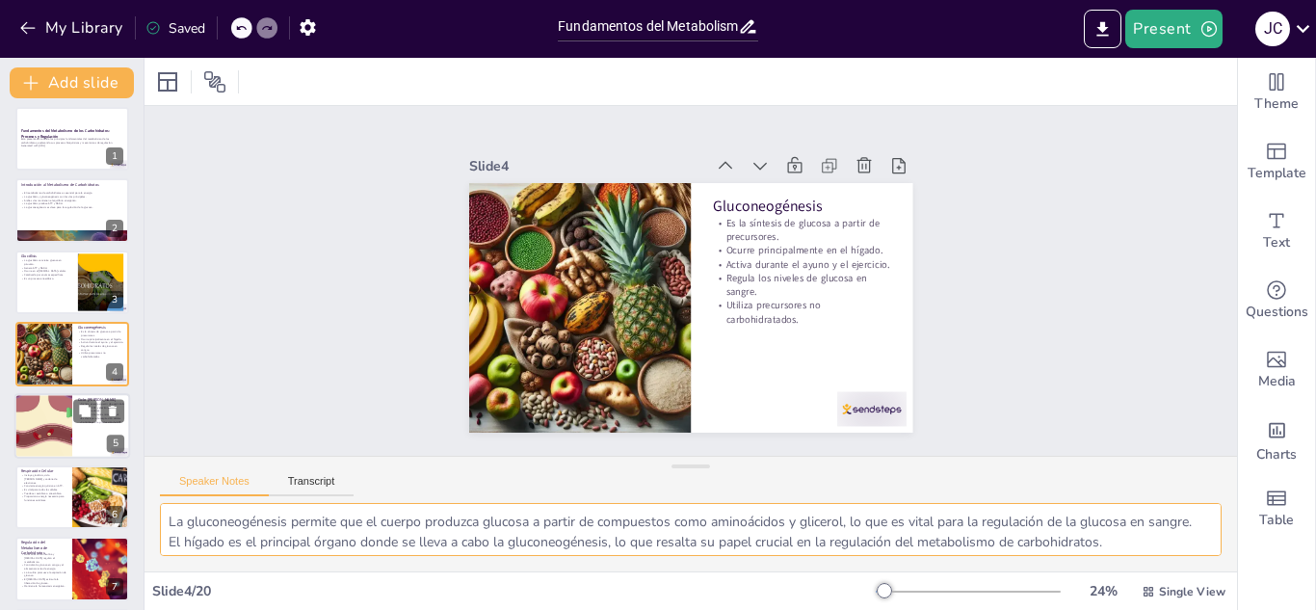
checkbox input "true"
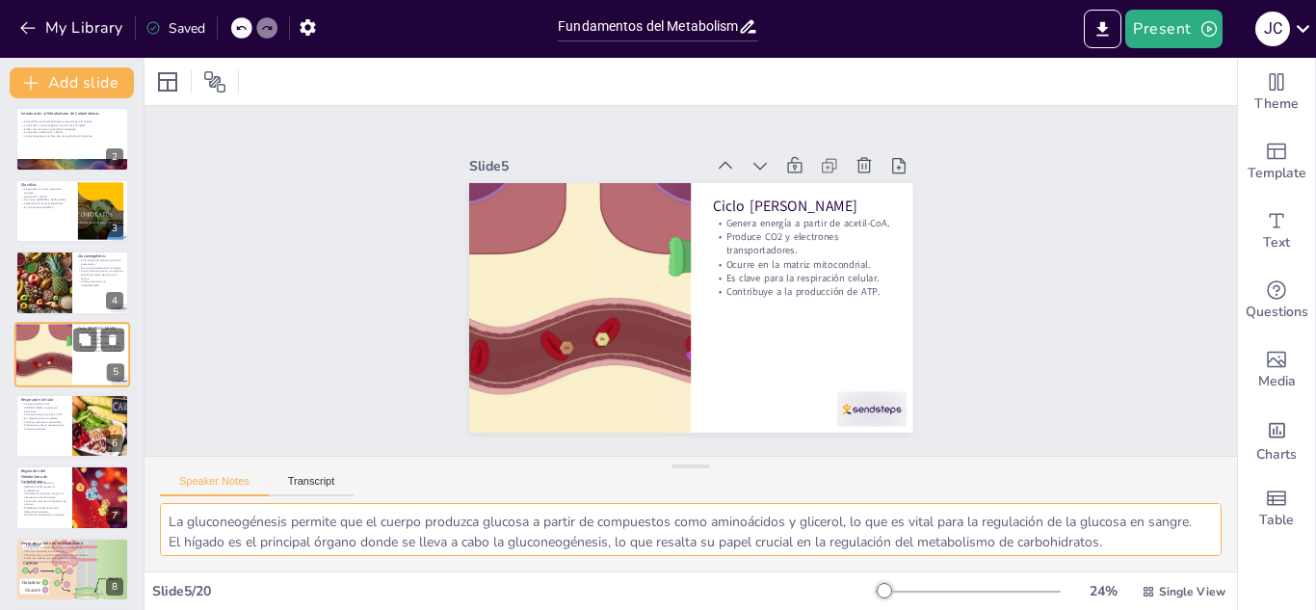
click at [46, 424] on p "Proporciona energía necesaria para funciones celulares." at bounding box center [43, 427] width 45 height 7
checkbox input "true"
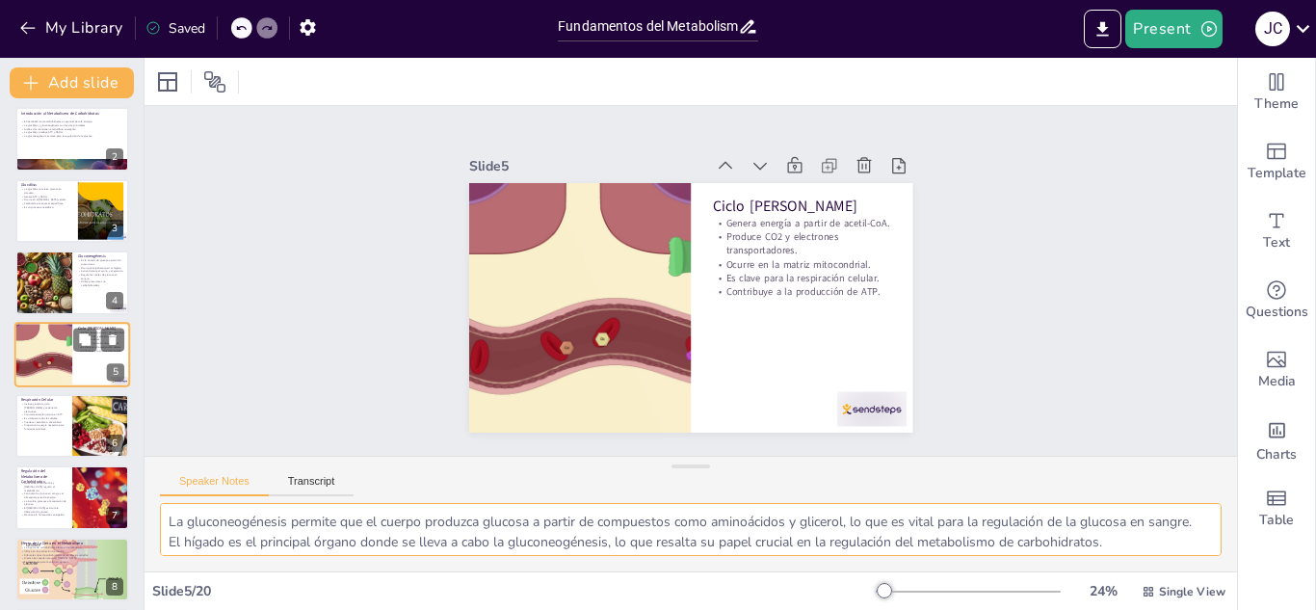
checkbox input "true"
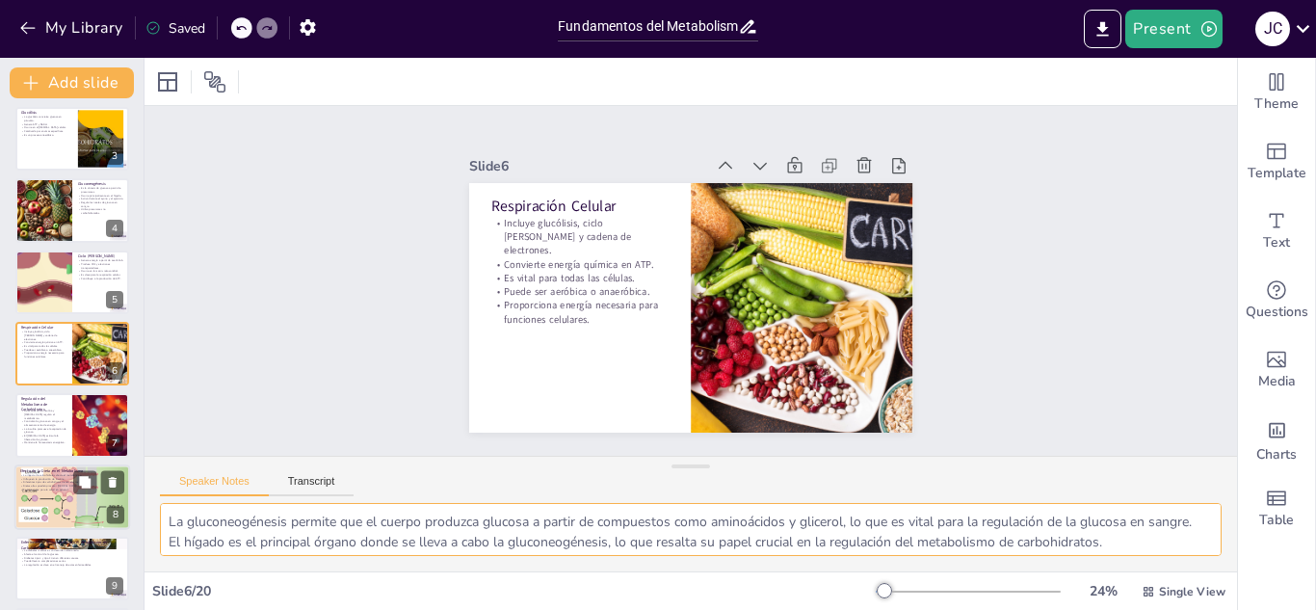
checkbox input "true"
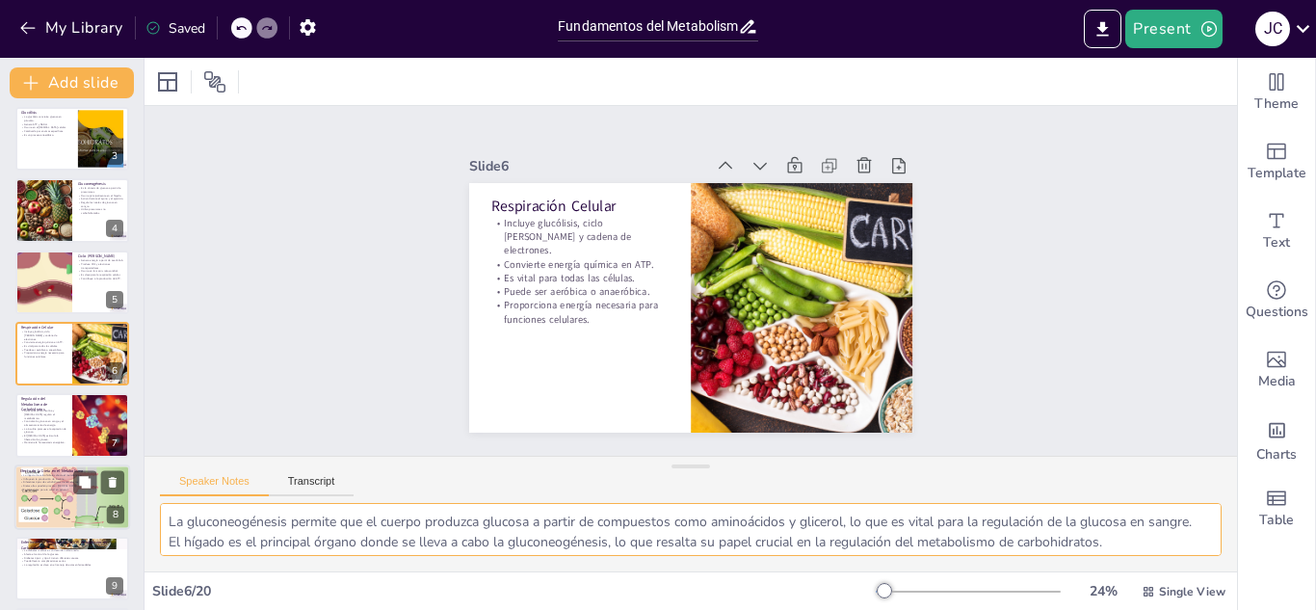
click at [48, 497] on div at bounding box center [72, 497] width 116 height 83
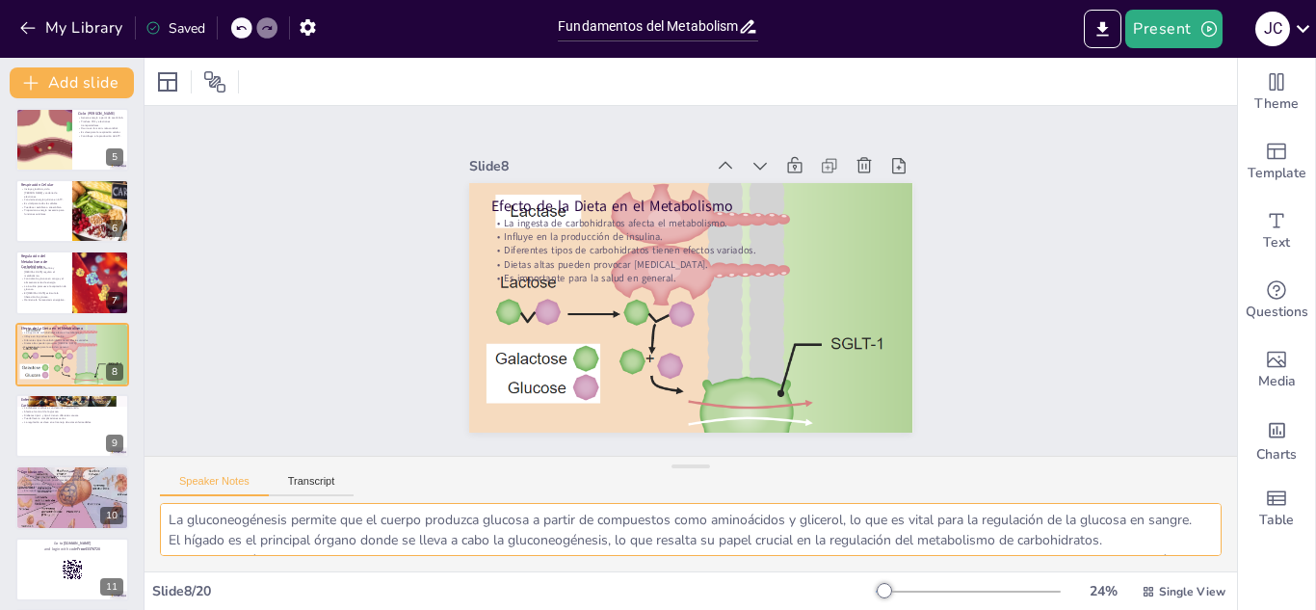
scroll to position [0, 0]
click at [58, 438] on div at bounding box center [72, 426] width 116 height 66
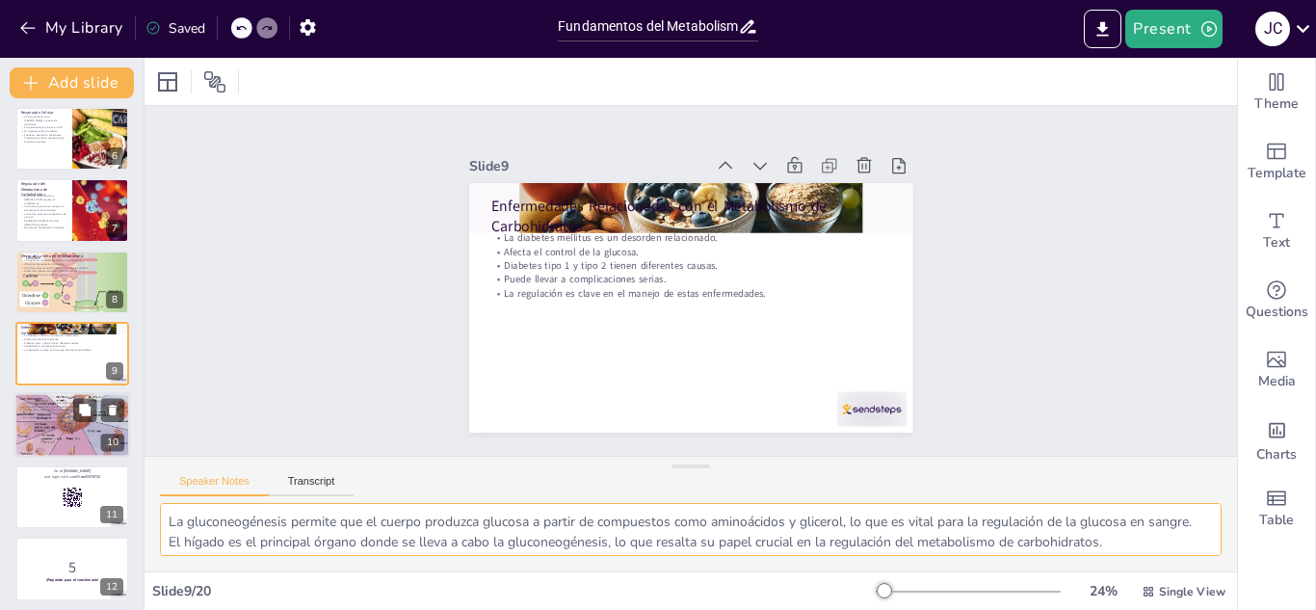
click at [30, 431] on div at bounding box center [72, 426] width 116 height 94
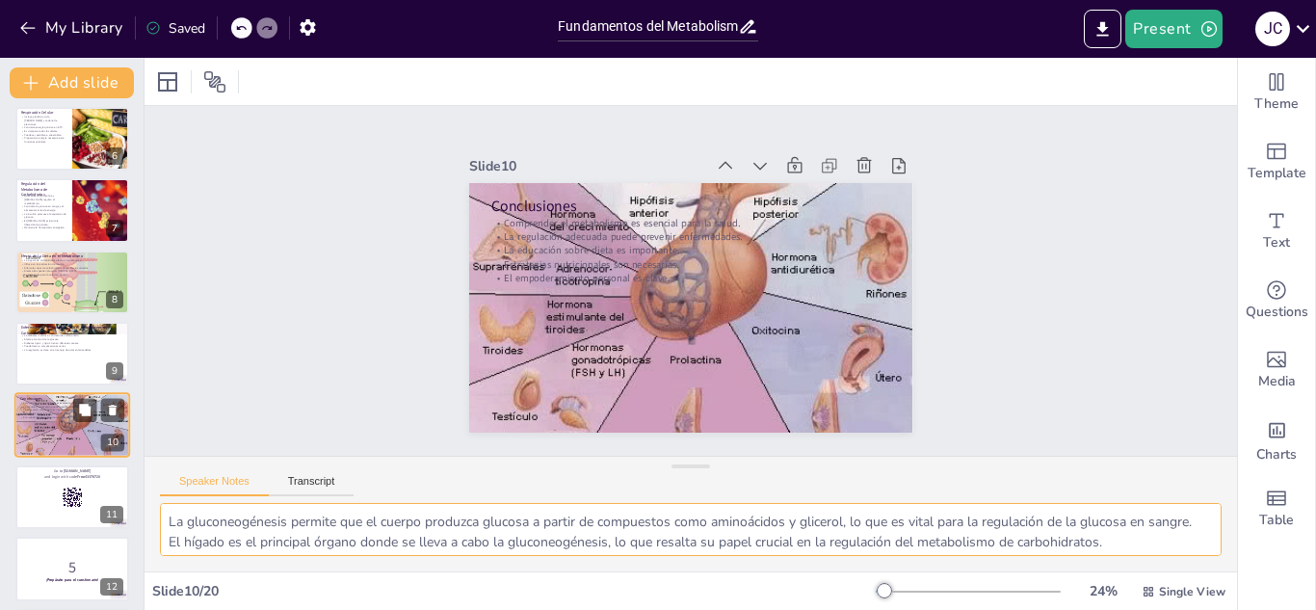
scroll to position [436, 0]
